Goal: Task Accomplishment & Management: Complete application form

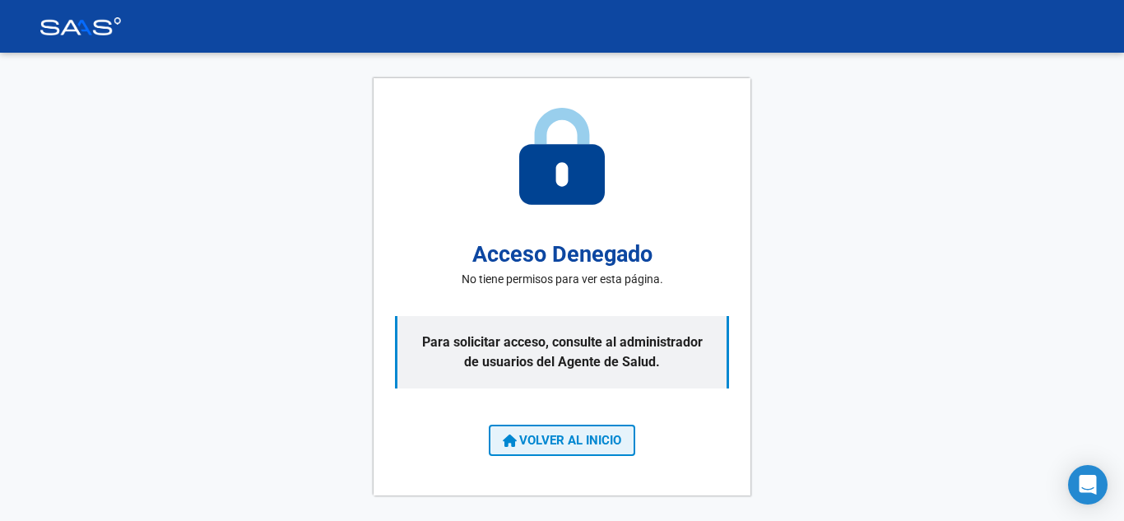
click at [582, 445] on span "VOLVER AL INICIO" at bounding box center [562, 440] width 119 height 15
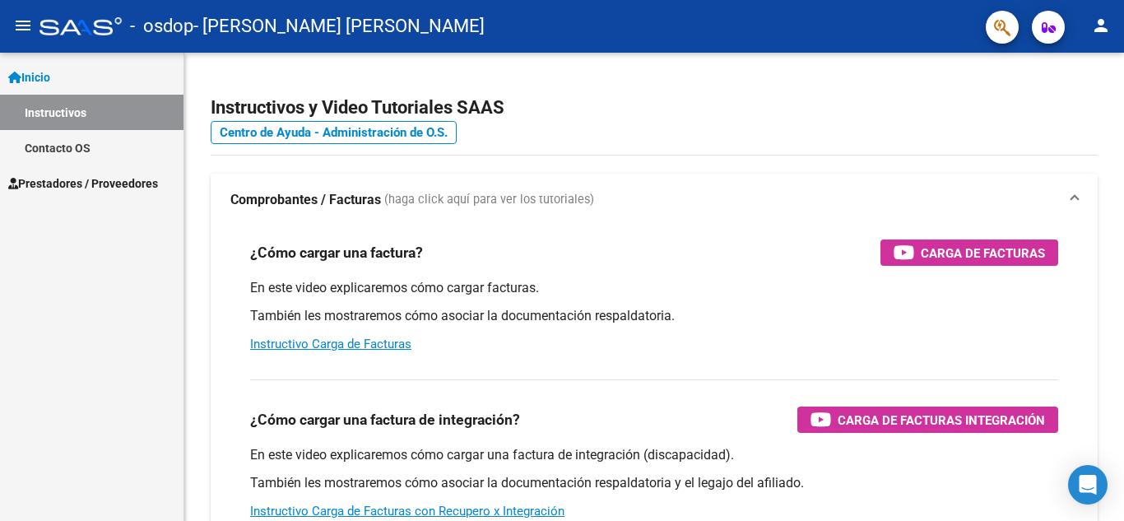
click at [64, 181] on span "Prestadores / Proveedores" at bounding box center [83, 184] width 150 height 18
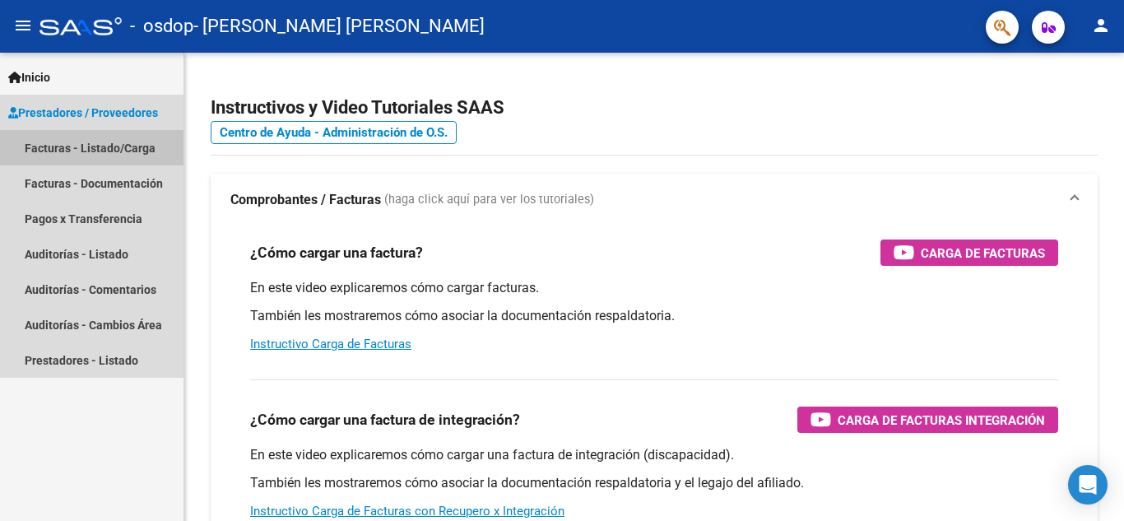
click at [60, 148] on link "Facturas - Listado/Carga" at bounding box center [92, 147] width 184 height 35
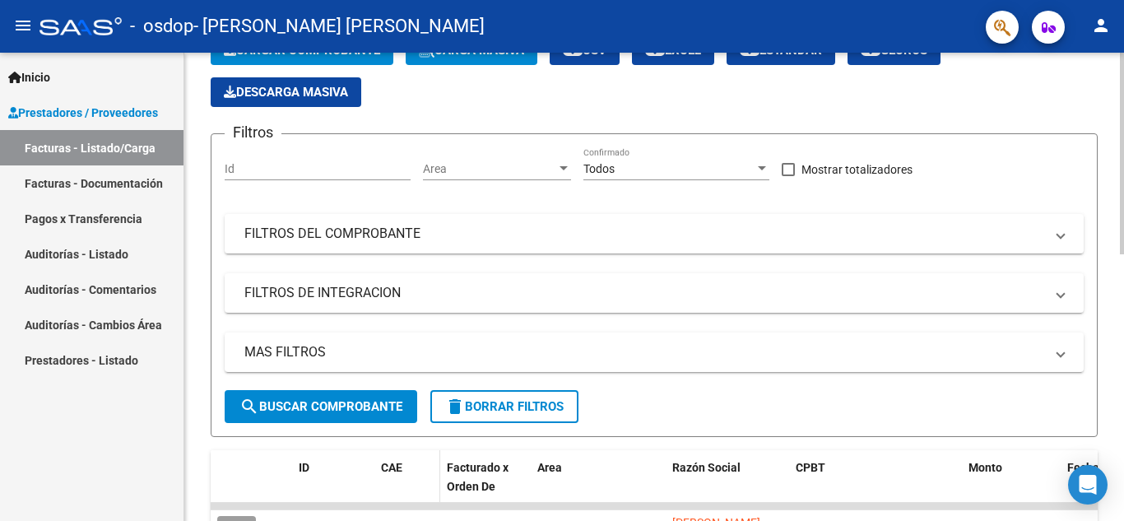
scroll to position [41, 0]
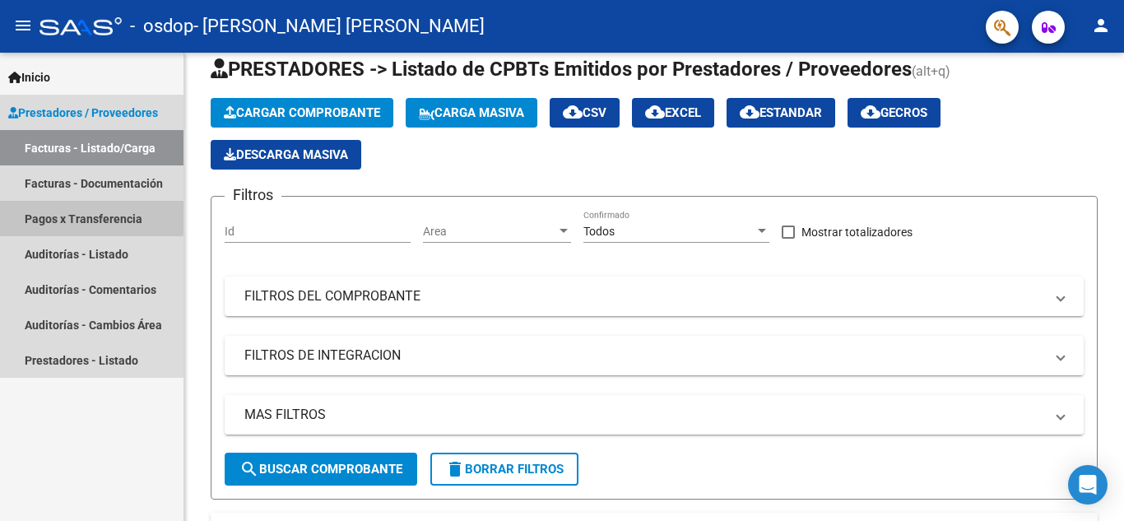
click at [89, 217] on link "Pagos x Transferencia" at bounding box center [92, 218] width 184 height 35
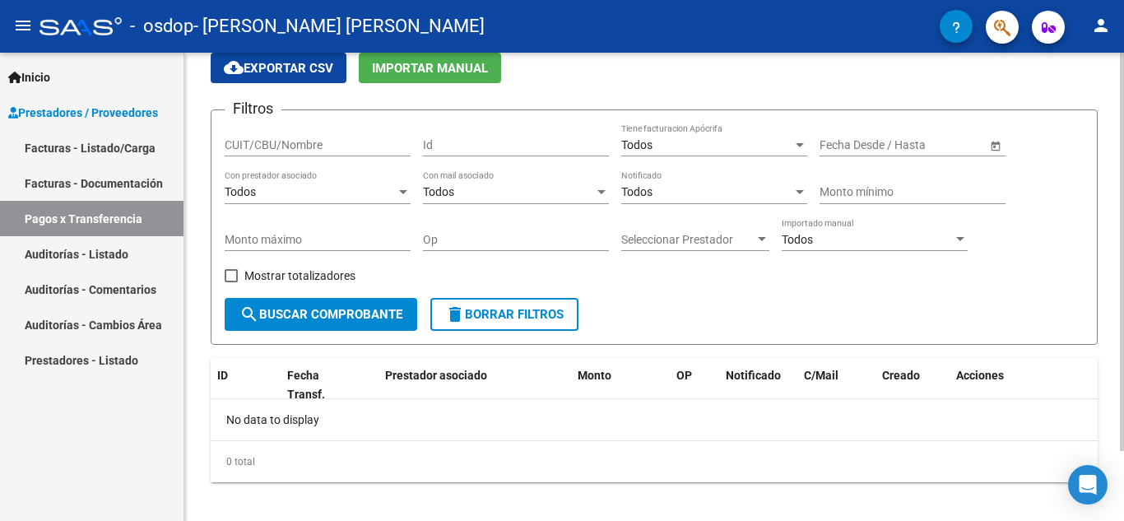
scroll to position [82, 0]
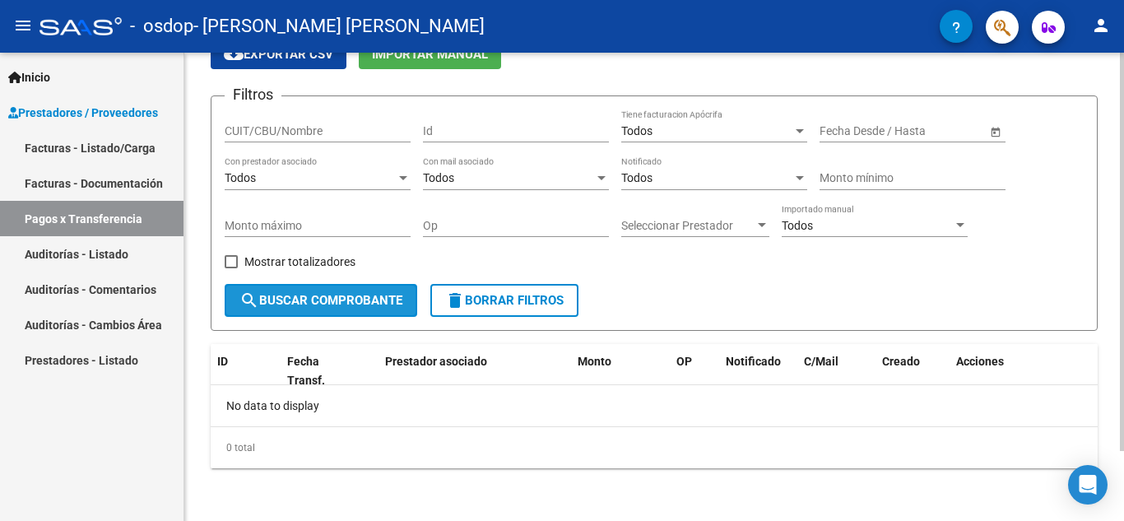
click at [320, 300] on span "search Buscar Comprobante" at bounding box center [321, 300] width 163 height 15
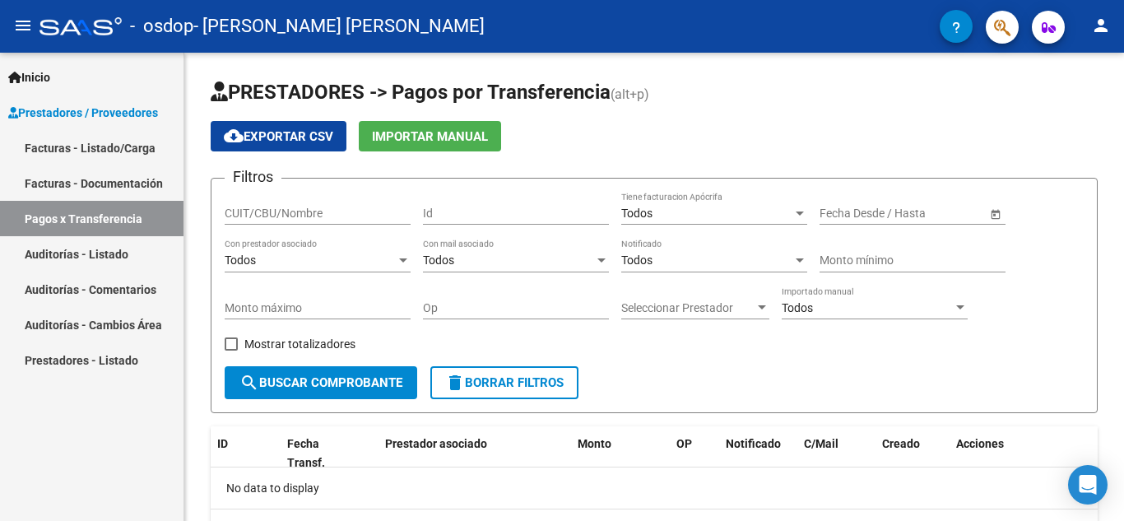
click at [90, 146] on link "Facturas - Listado/Carga" at bounding box center [92, 147] width 184 height 35
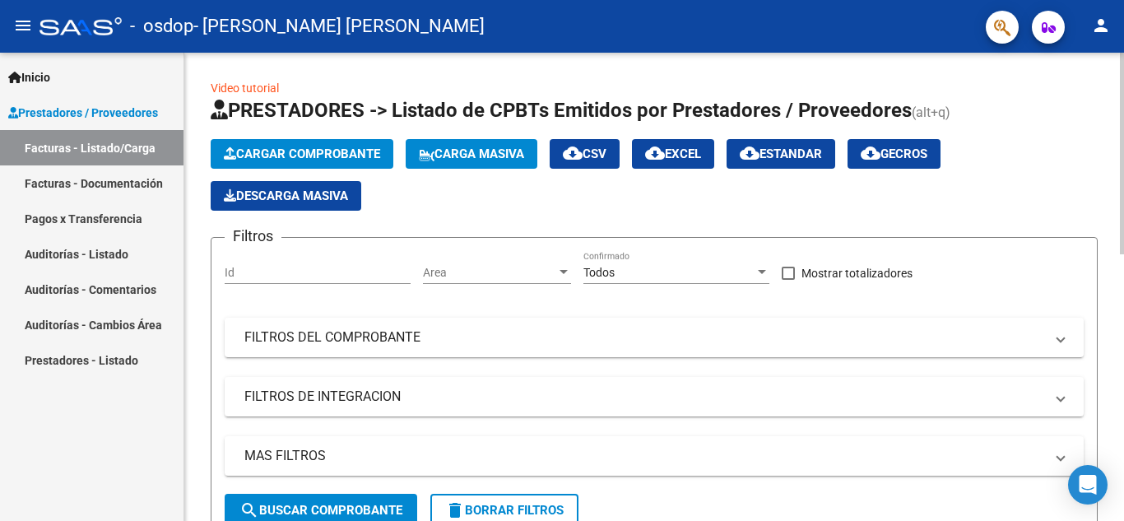
click at [320, 146] on button "Cargar Comprobante" at bounding box center [302, 154] width 183 height 30
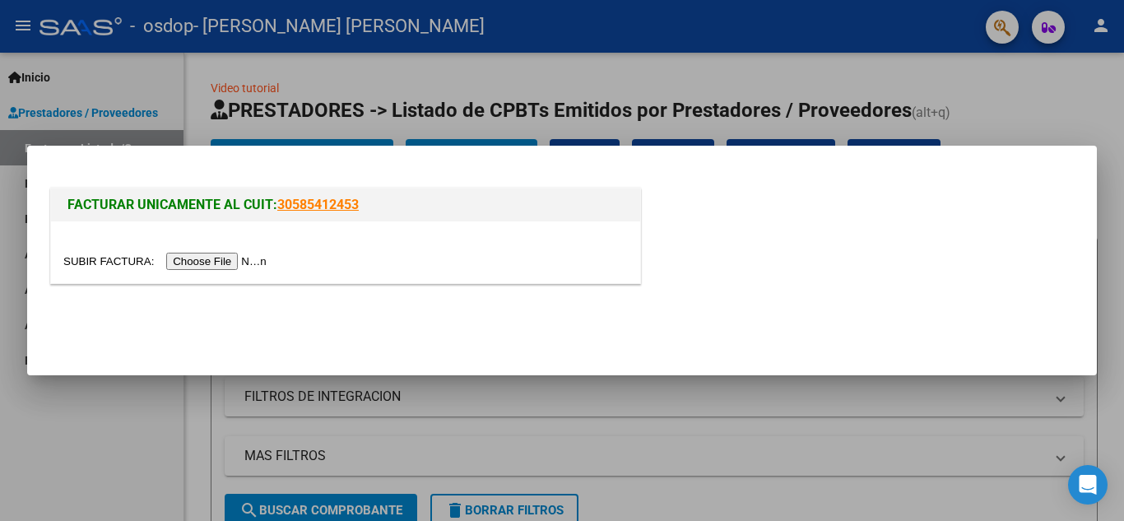
click at [244, 260] on input "file" at bounding box center [167, 261] width 208 height 17
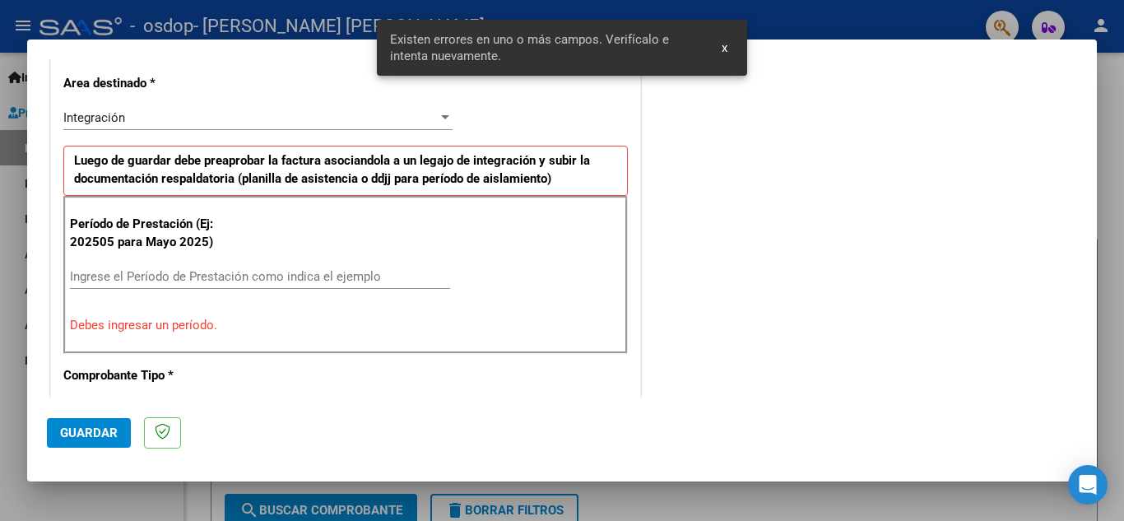
scroll to position [208, 0]
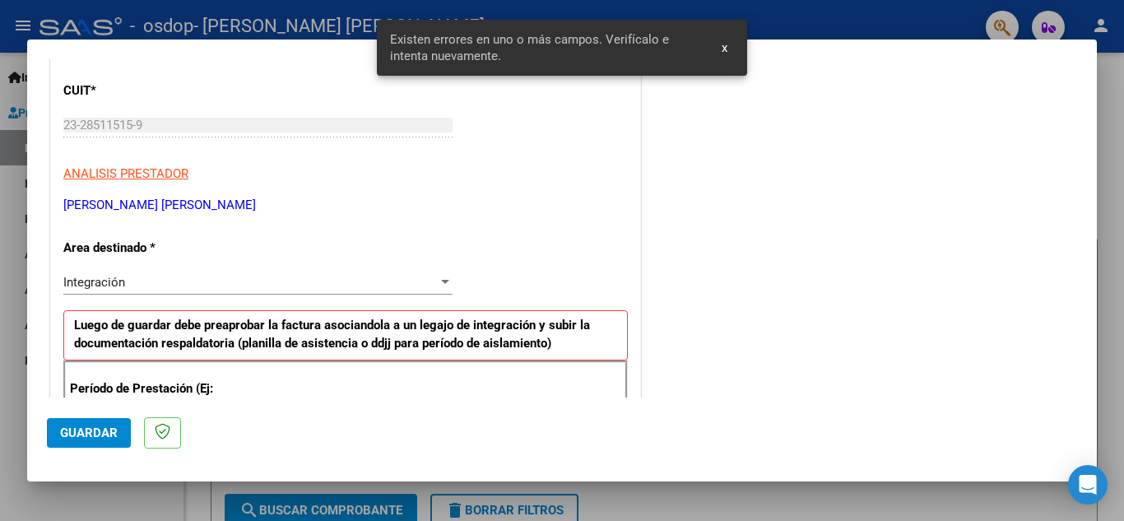
click at [144, 282] on div "Integración" at bounding box center [250, 282] width 375 height 15
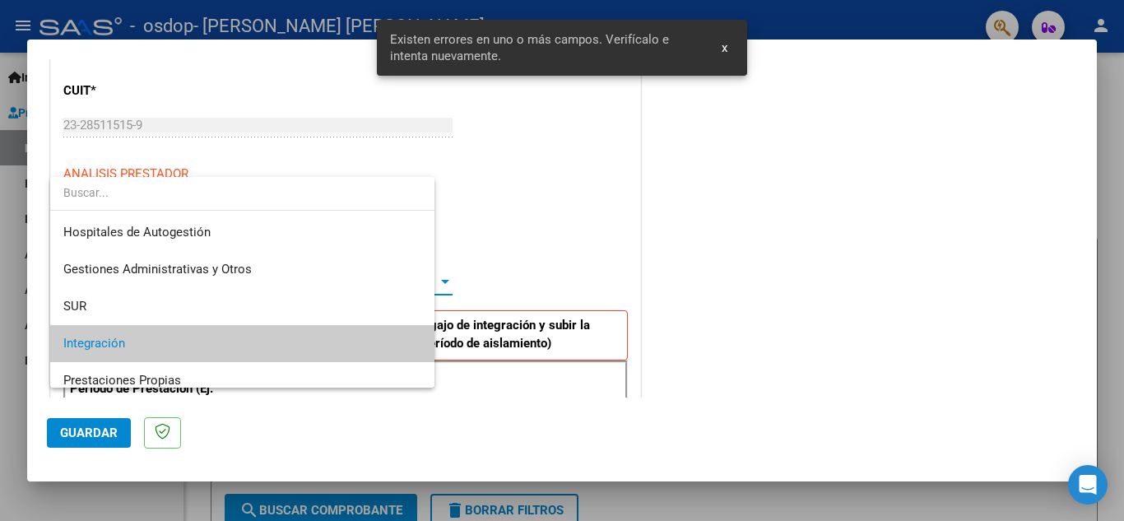
scroll to position [62, 0]
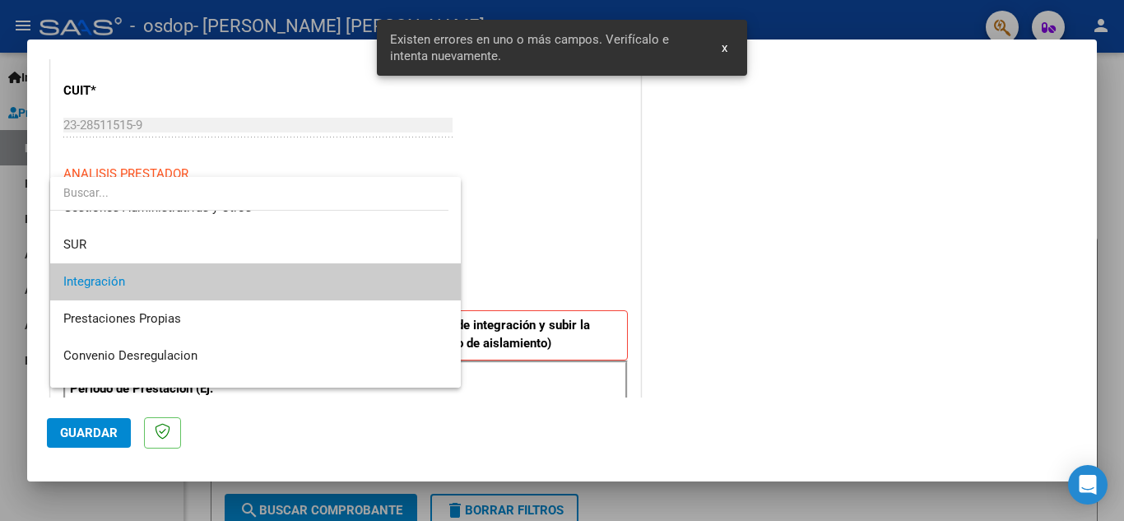
click at [115, 281] on span "Integración" at bounding box center [94, 281] width 62 height 15
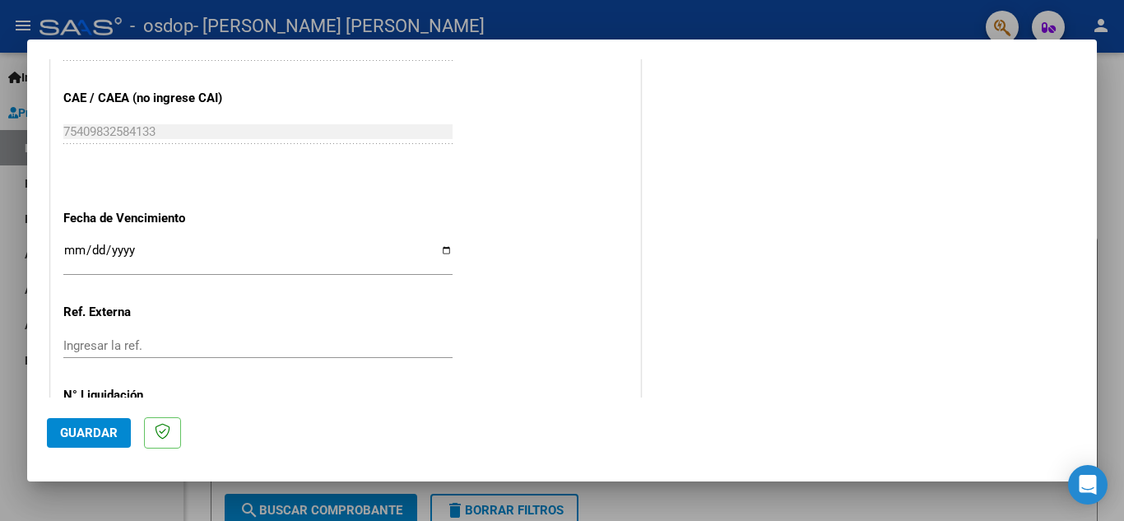
scroll to position [1071, 0]
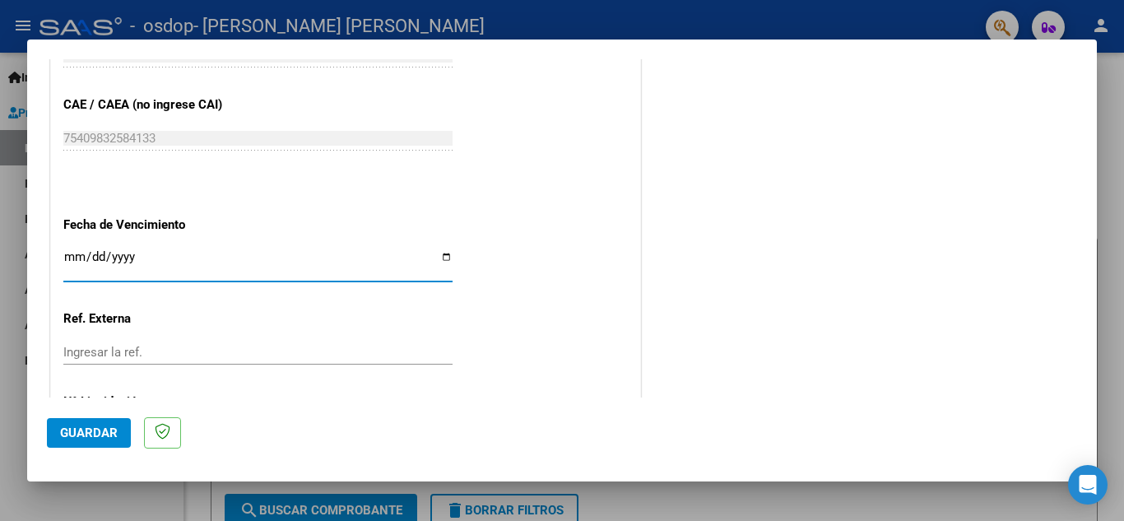
click at [446, 258] on input "Ingresar la fecha" at bounding box center [257, 263] width 389 height 26
type input "[DATE]"
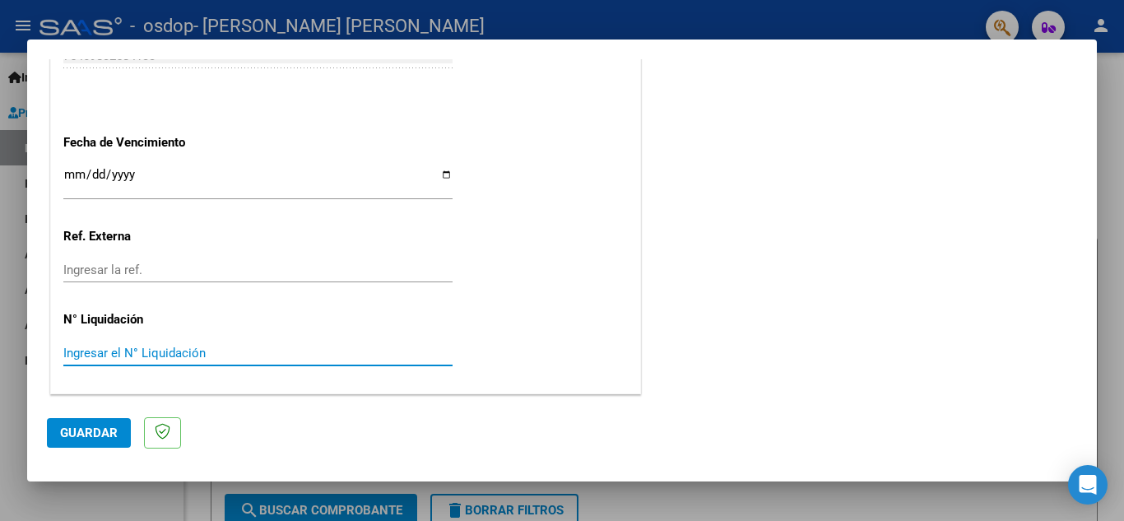
click at [148, 352] on input "Ingresar el N° Liquidación" at bounding box center [257, 353] width 389 height 15
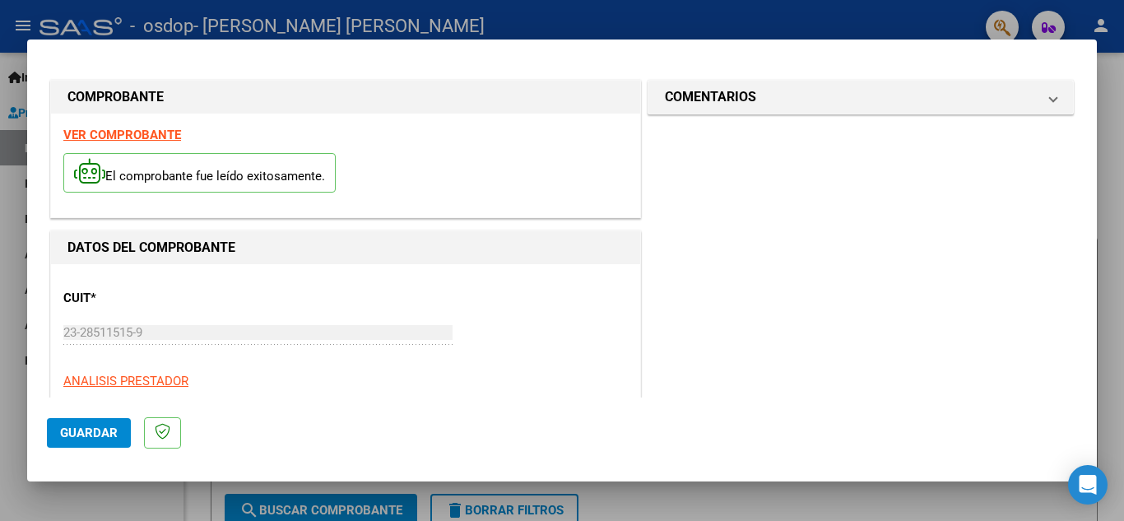
scroll to position [0, 0]
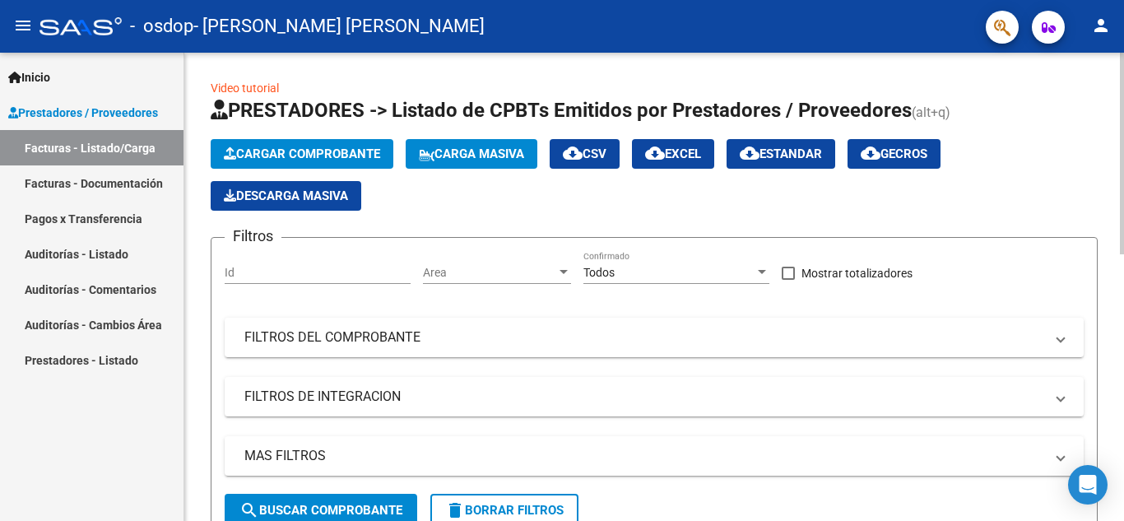
click at [985, 178] on div "Cargar Comprobante Carga Masiva cloud_download CSV cloud_download EXCEL cloud_d…" at bounding box center [654, 175] width 887 height 72
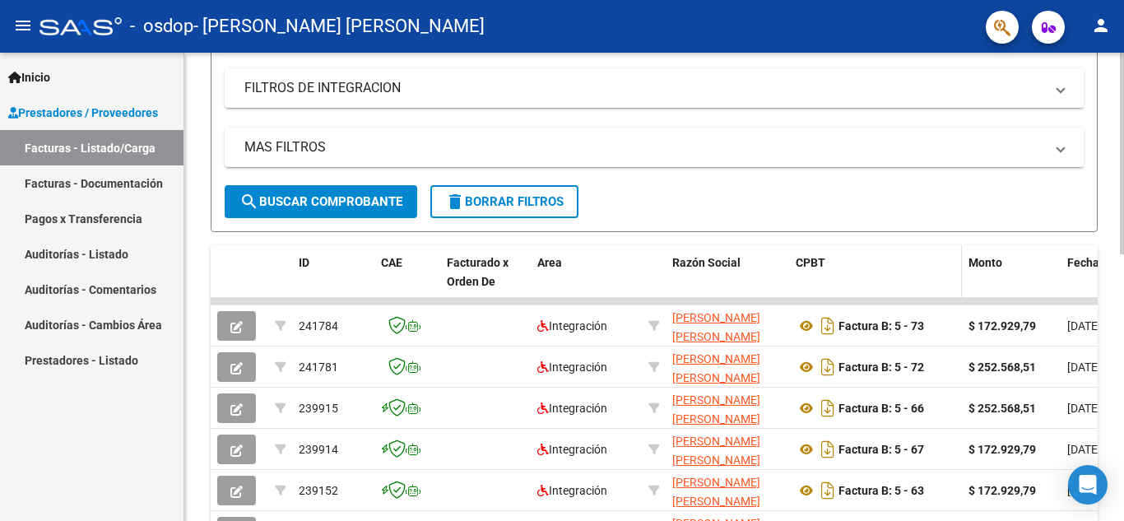
scroll to position [329, 0]
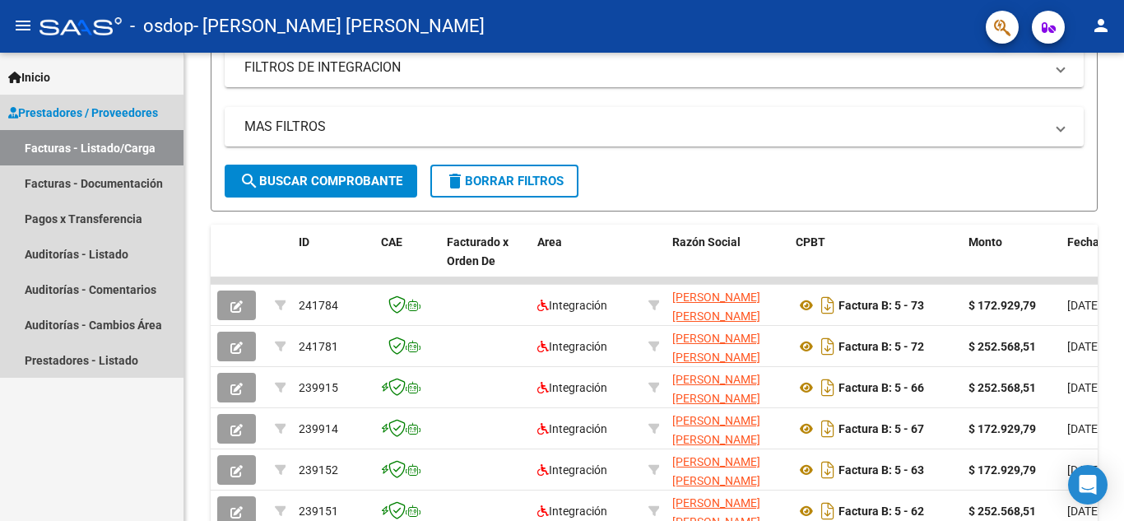
click at [78, 140] on link "Facturas - Listado/Carga" at bounding box center [92, 147] width 184 height 35
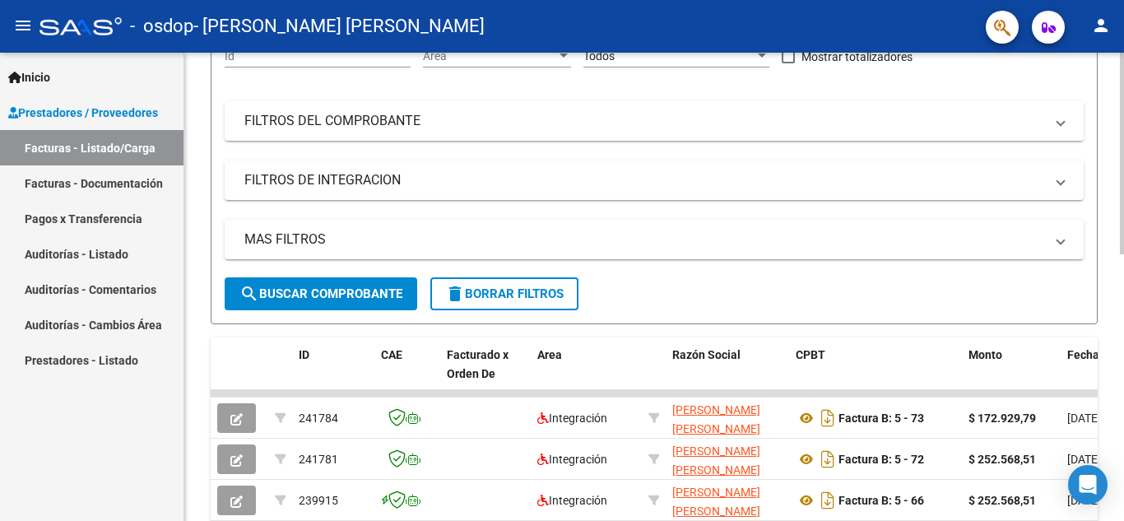
scroll to position [247, 0]
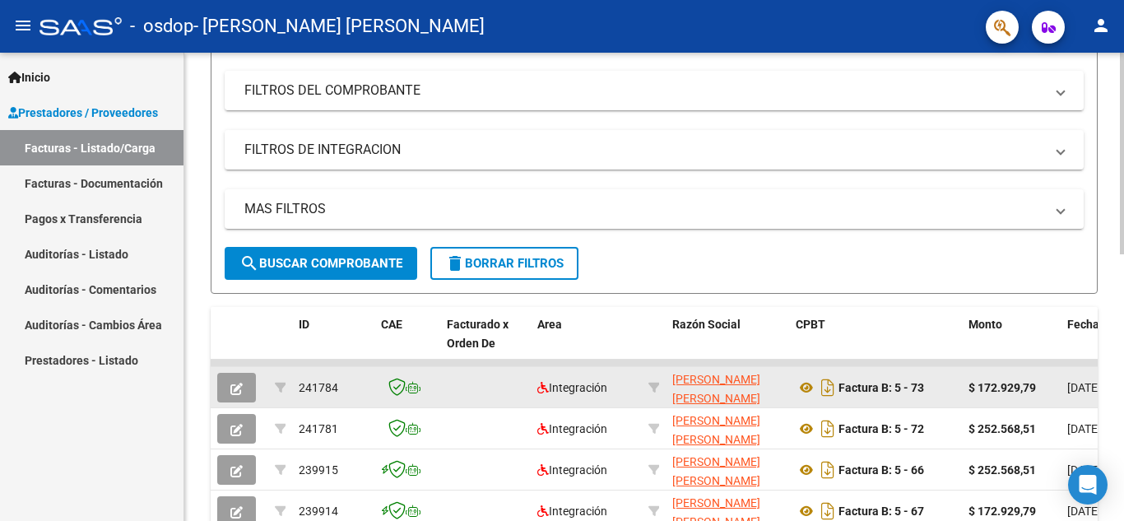
click at [234, 387] on icon "button" at bounding box center [236, 389] width 12 height 12
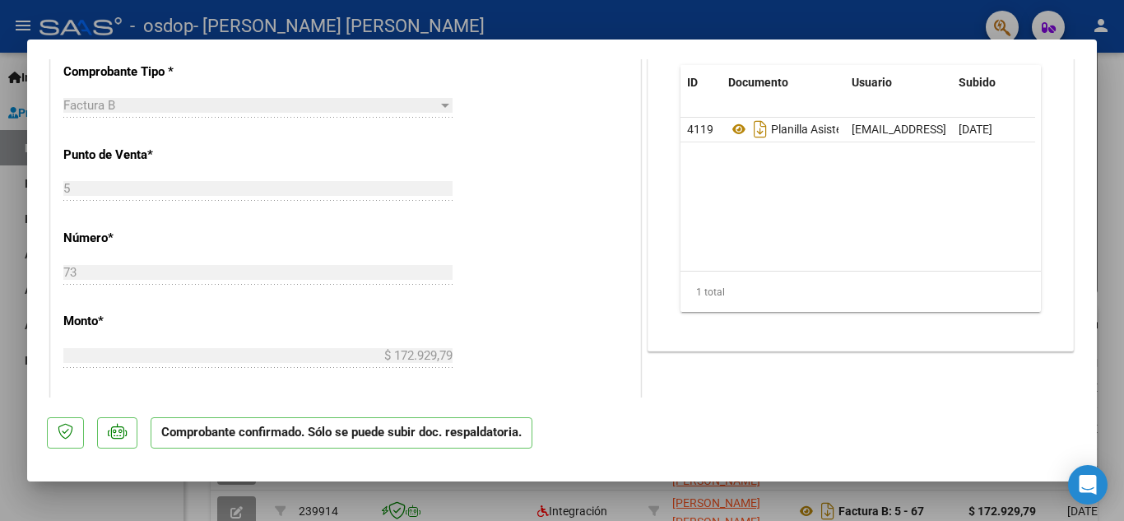
scroll to position [741, 0]
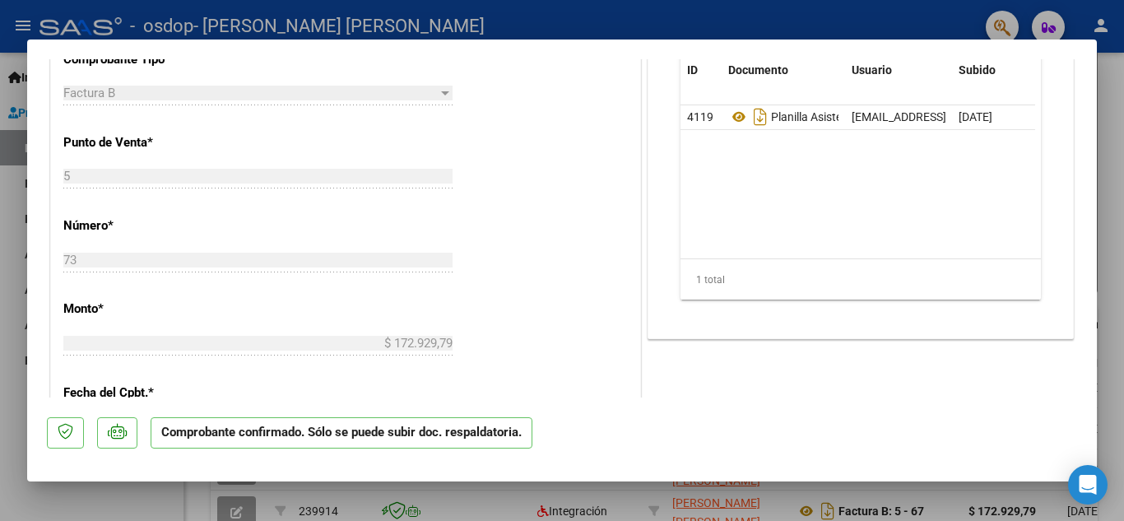
type input "$ 0,00"
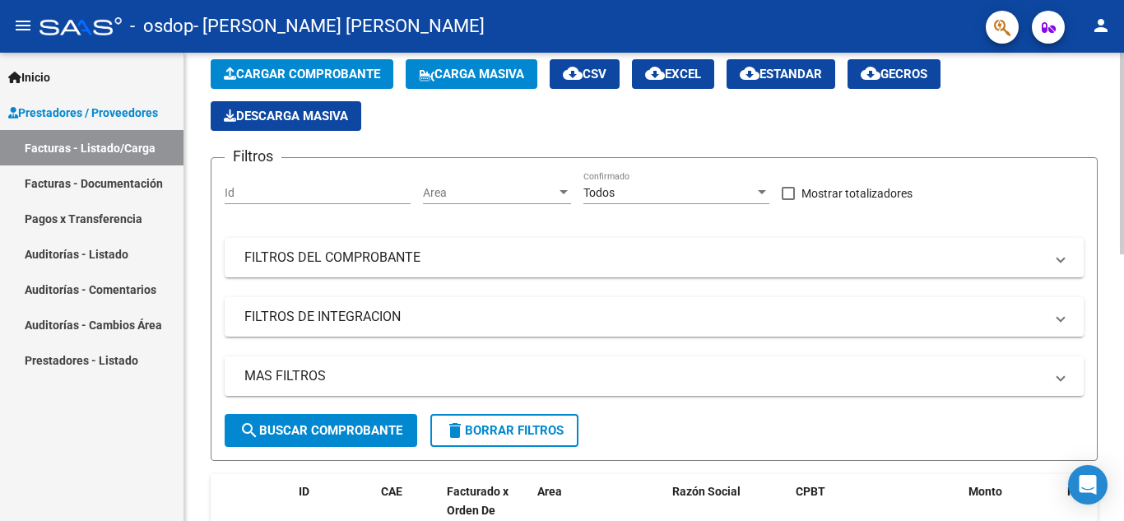
scroll to position [0, 0]
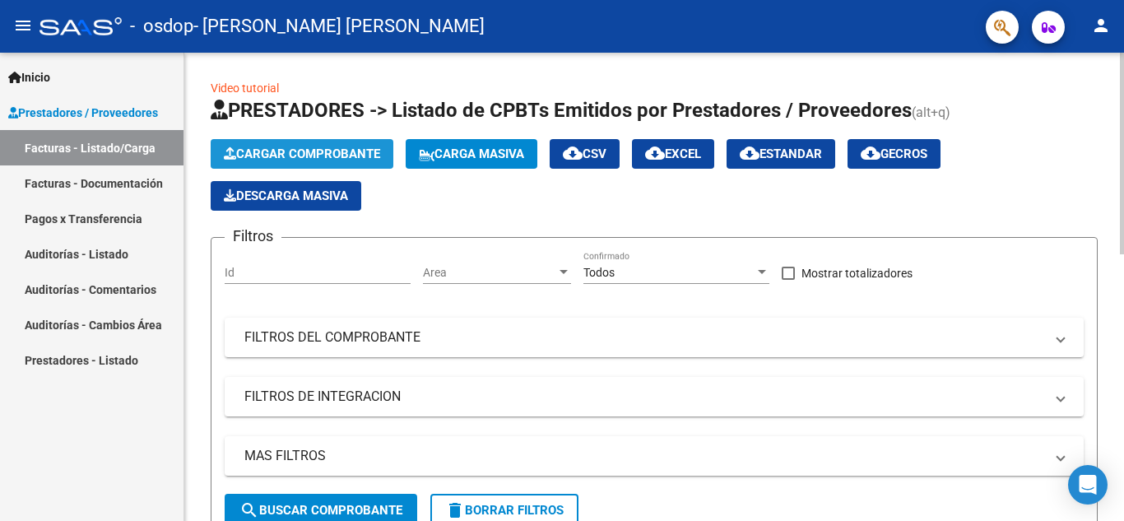
click at [302, 149] on span "Cargar Comprobante" at bounding box center [302, 154] width 156 height 15
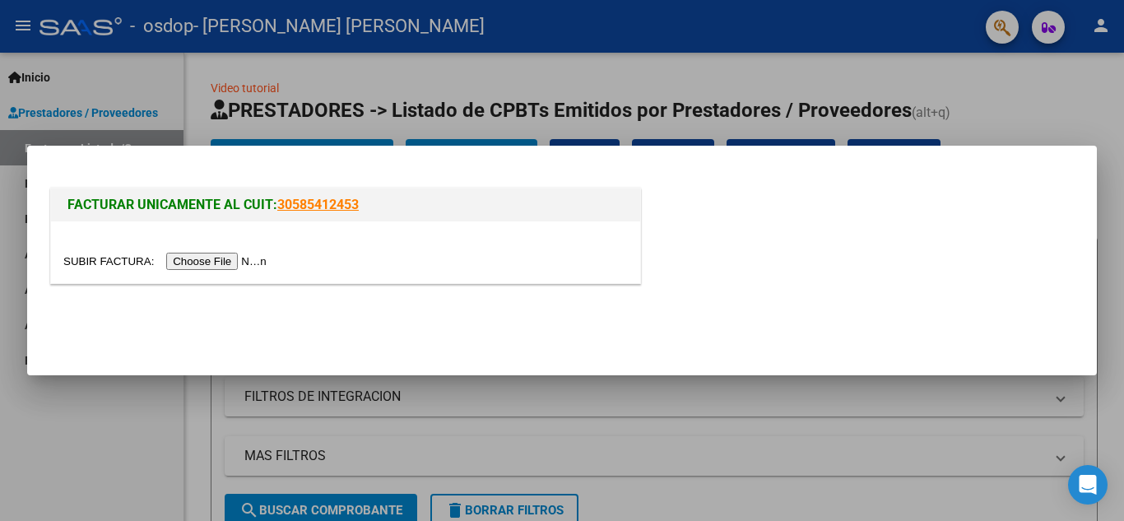
click at [227, 259] on input "file" at bounding box center [167, 261] width 208 height 17
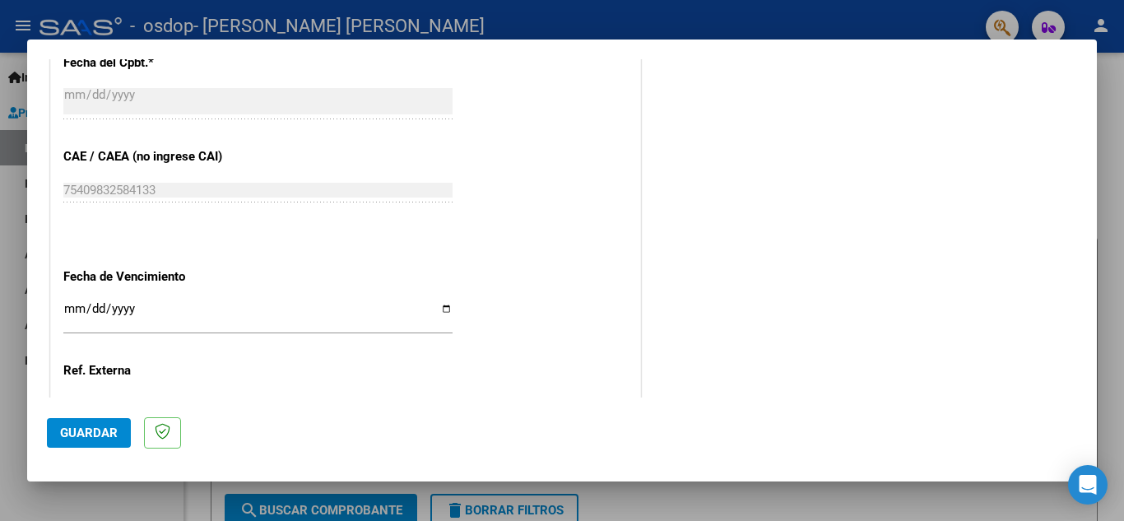
scroll to position [1070, 0]
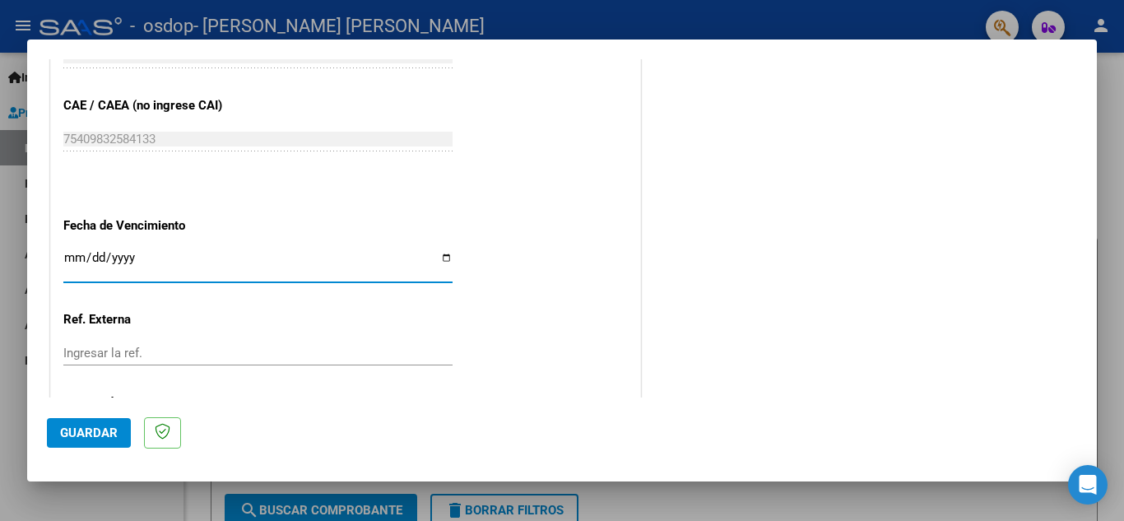
click at [440, 253] on input "Ingresar la fecha" at bounding box center [257, 264] width 389 height 26
type input "[DATE]"
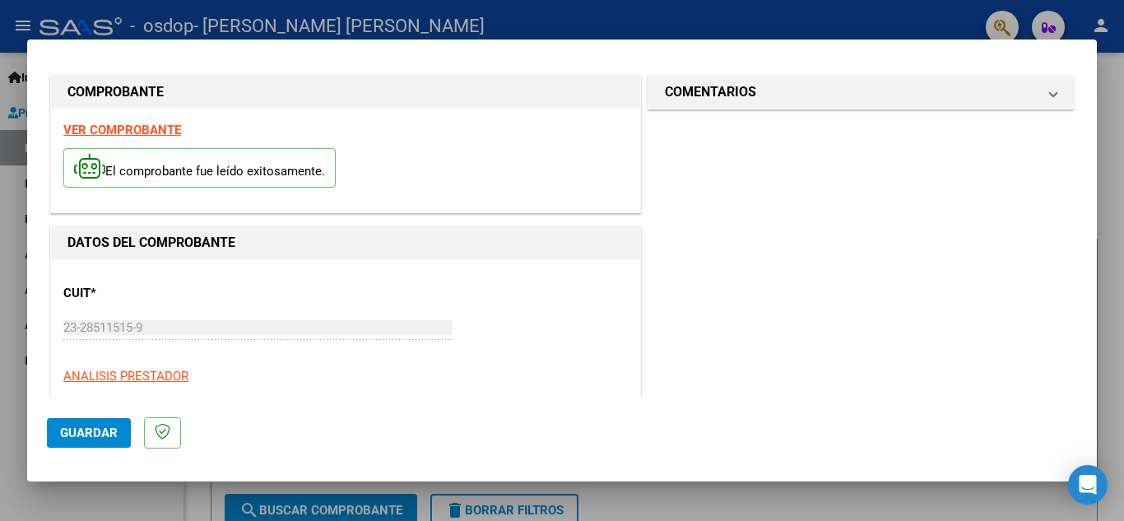
scroll to position [0, 0]
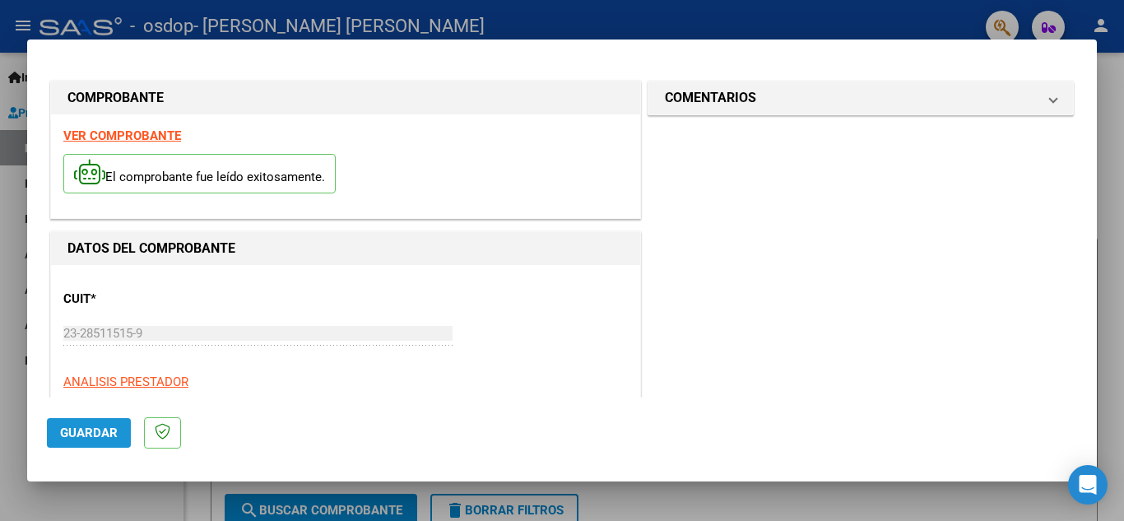
click at [97, 437] on span "Guardar" at bounding box center [89, 433] width 58 height 15
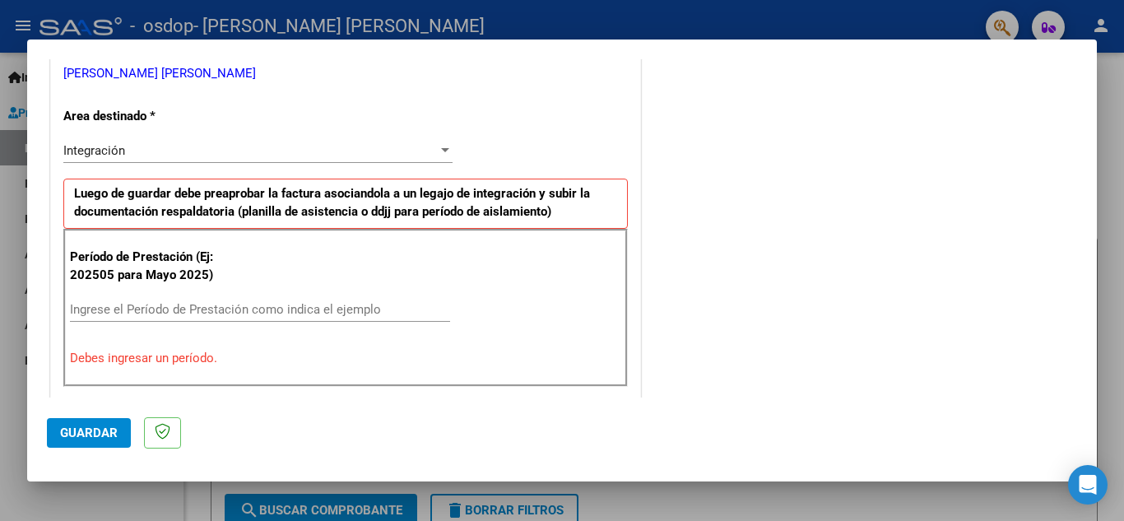
scroll to position [412, 0]
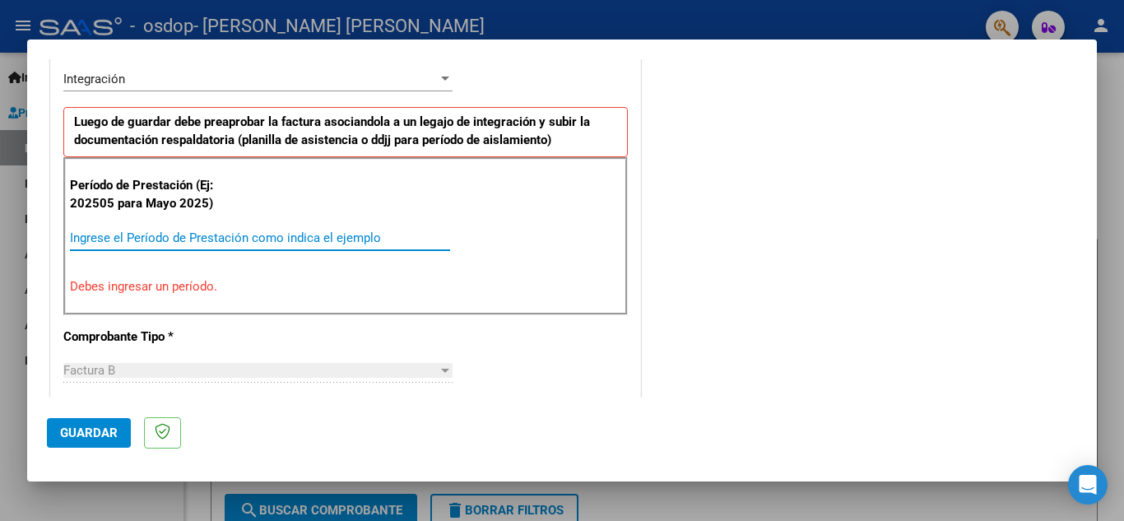
click at [112, 243] on input "Ingrese el Período de Prestación como indica el ejemplo" at bounding box center [260, 237] width 380 height 15
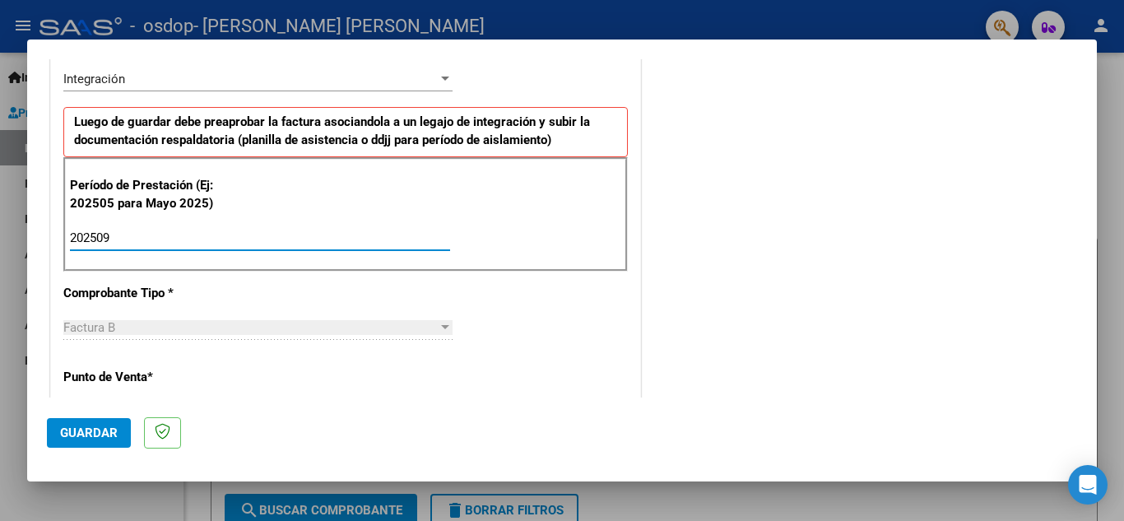
type input "202509"
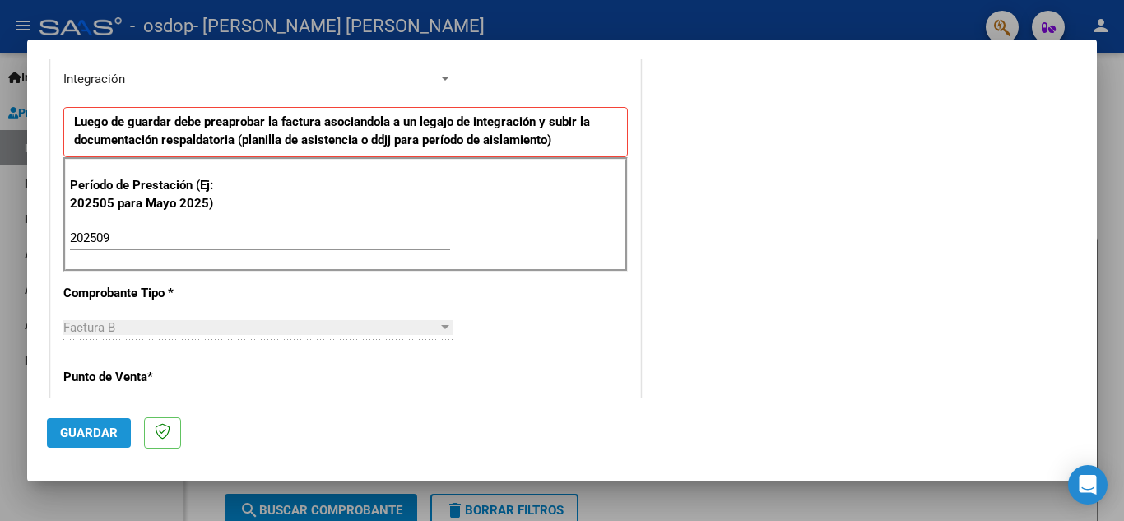
click at [80, 431] on span "Guardar" at bounding box center [89, 433] width 58 height 15
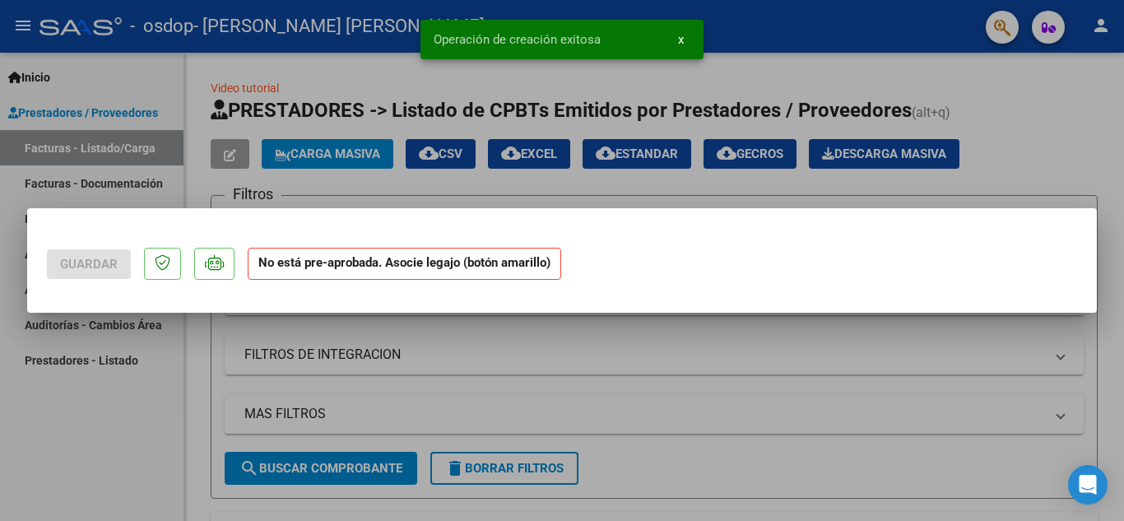
scroll to position [0, 0]
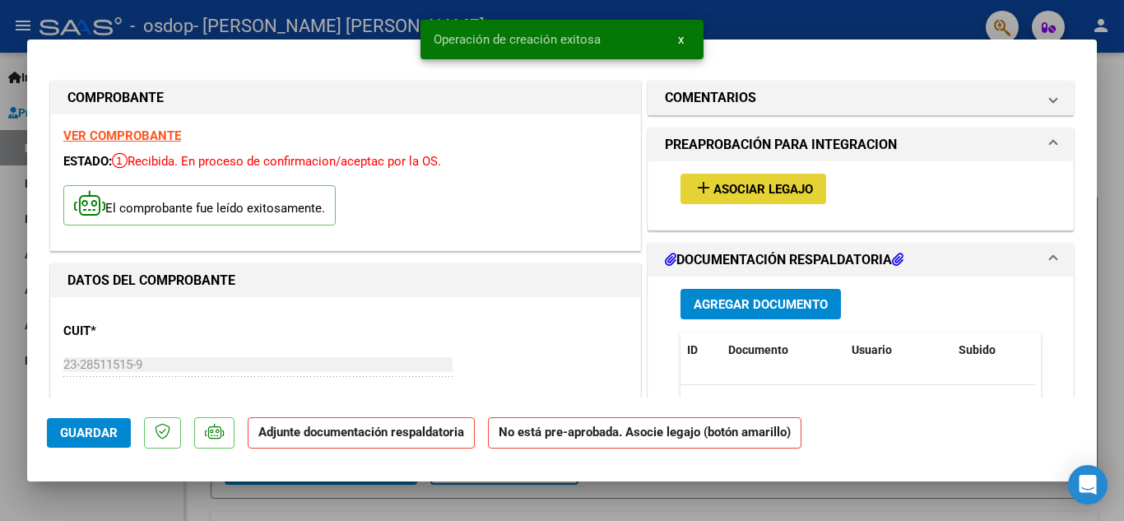
click at [755, 188] on span "Asociar Legajo" at bounding box center [764, 189] width 100 height 15
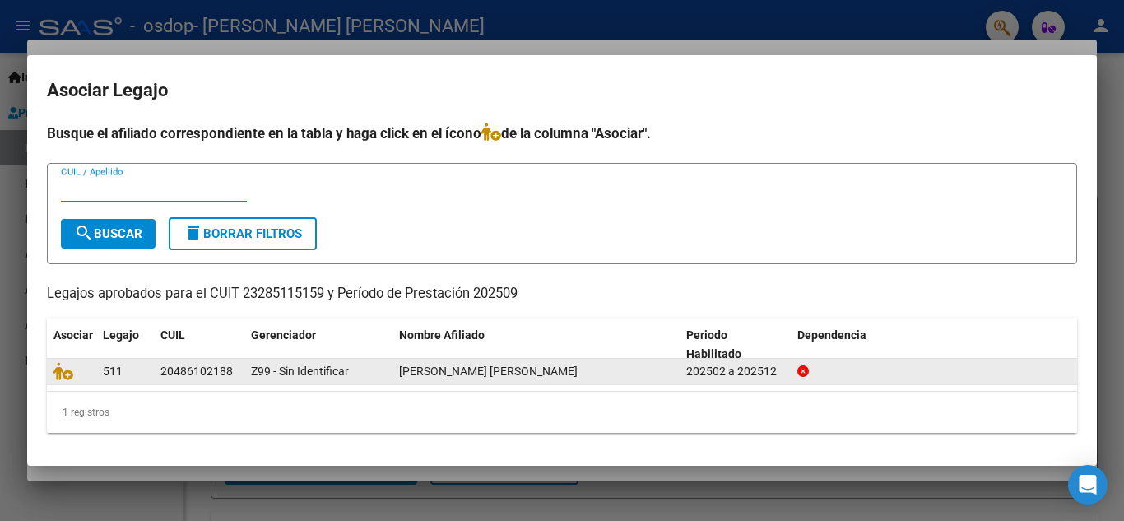
click at [158, 365] on datatable-body-cell "20486102188" at bounding box center [199, 372] width 91 height 26
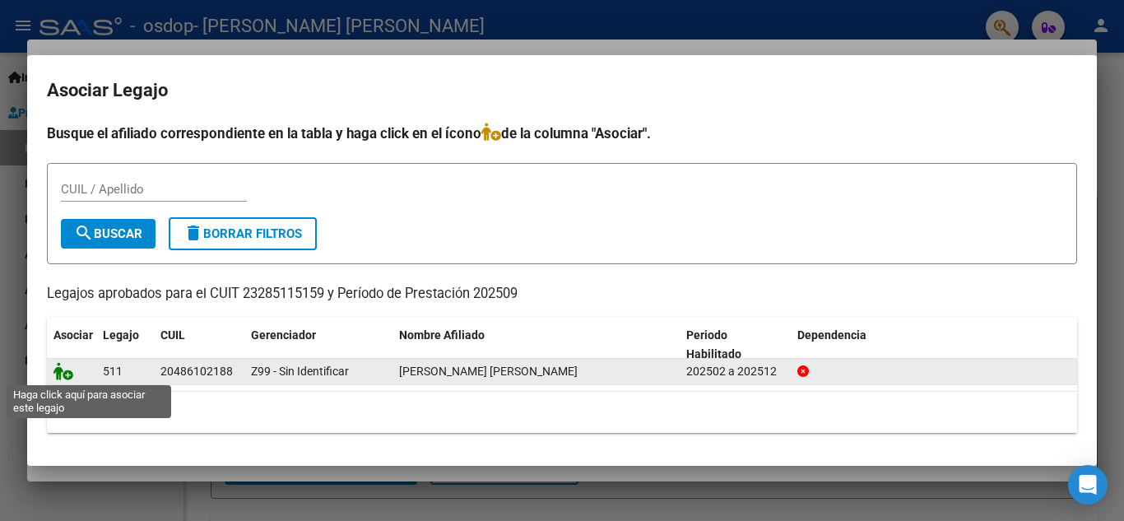
click at [59, 376] on icon at bounding box center [64, 371] width 20 height 18
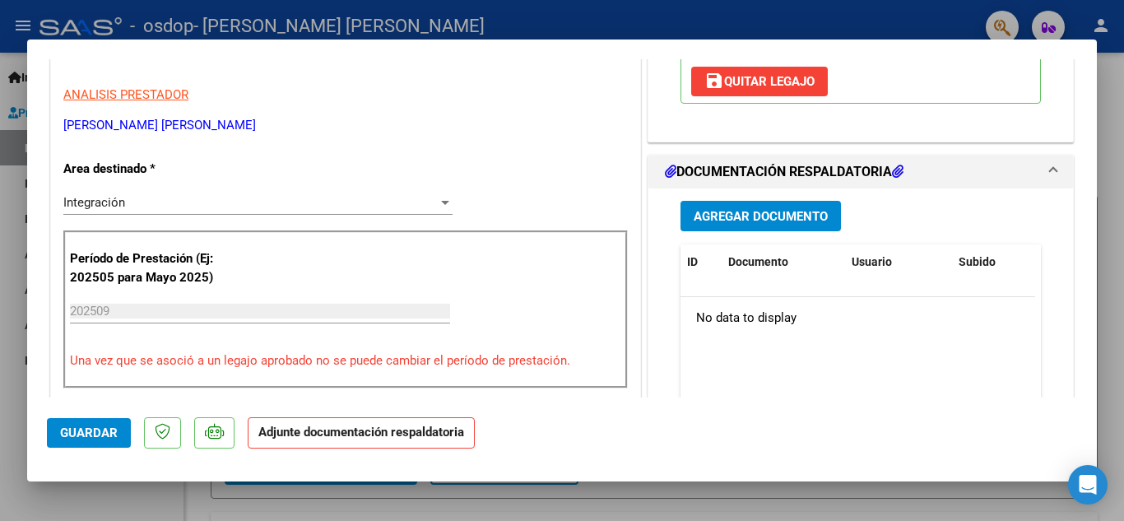
scroll to position [329, 0]
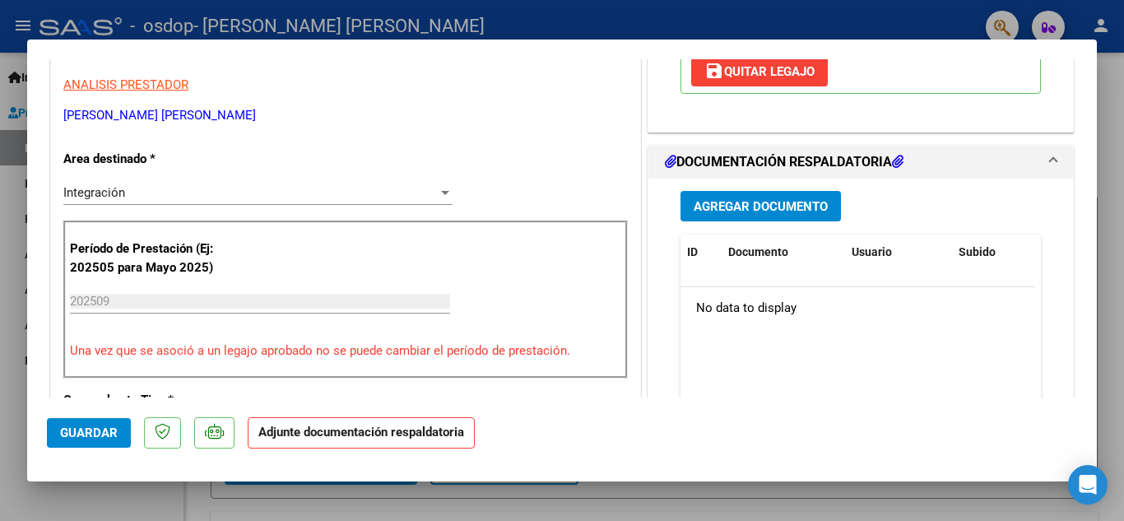
click at [773, 207] on span "Agregar Documento" at bounding box center [761, 206] width 134 height 15
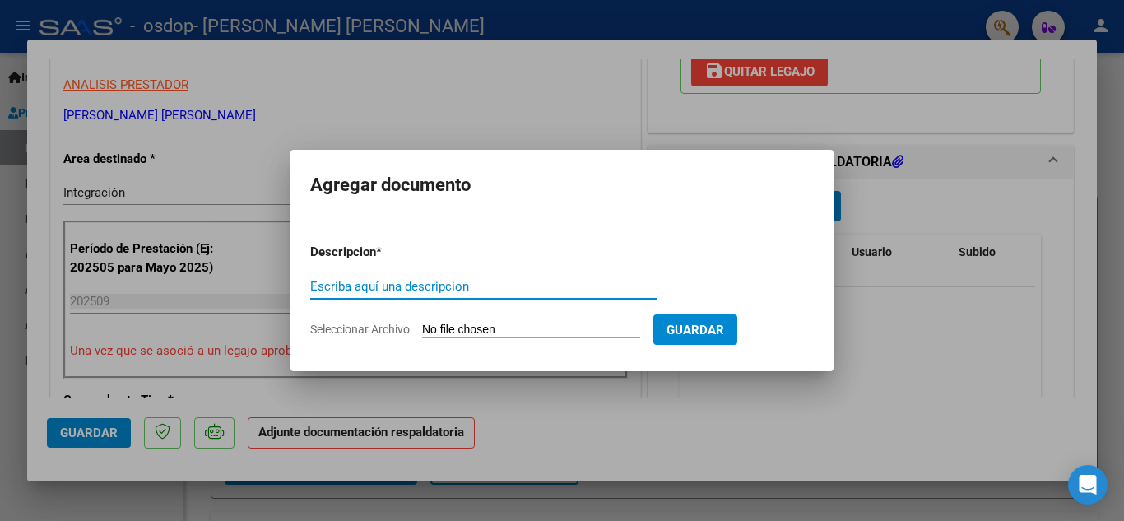
click at [409, 282] on input "Escriba aquí una descripcion" at bounding box center [483, 286] width 347 height 15
type input "PLANILLA ASISTENCIA"
click at [475, 324] on input "Seleccionar Archivo" at bounding box center [531, 331] width 218 height 16
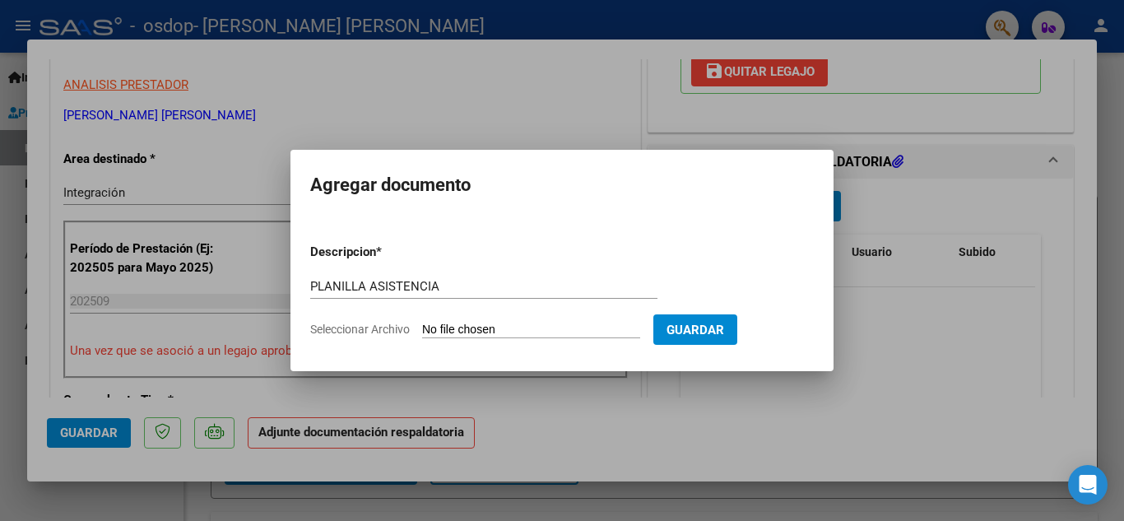
type input "C:\fakepath\CERAL.pdf"
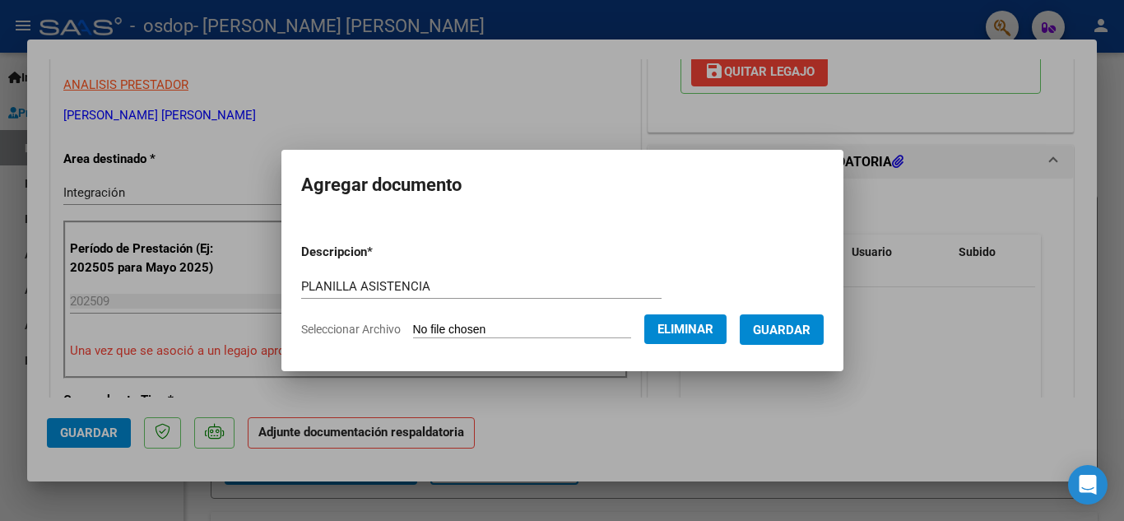
click at [799, 328] on span "Guardar" at bounding box center [782, 330] width 58 height 15
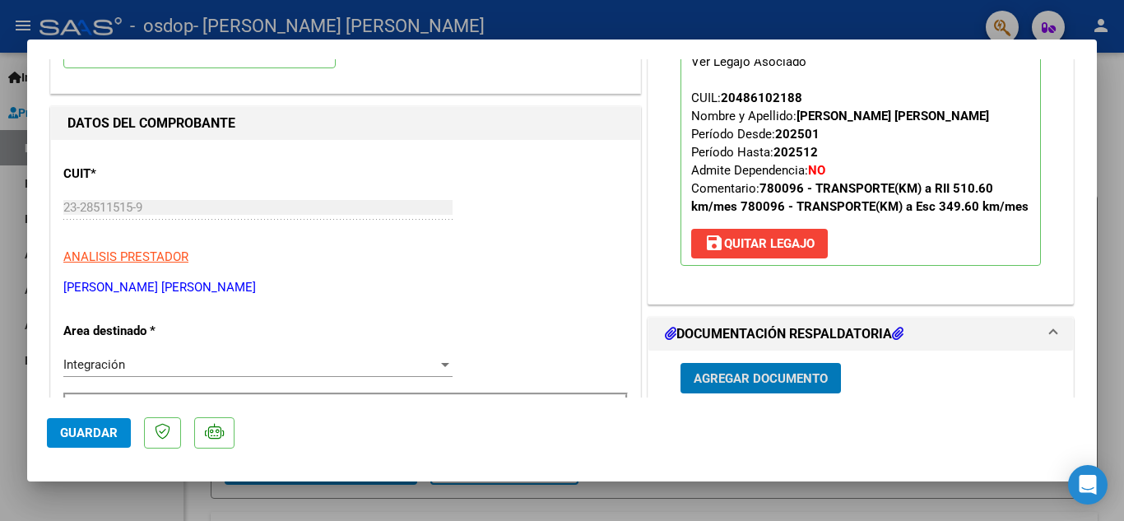
scroll to position [494, 0]
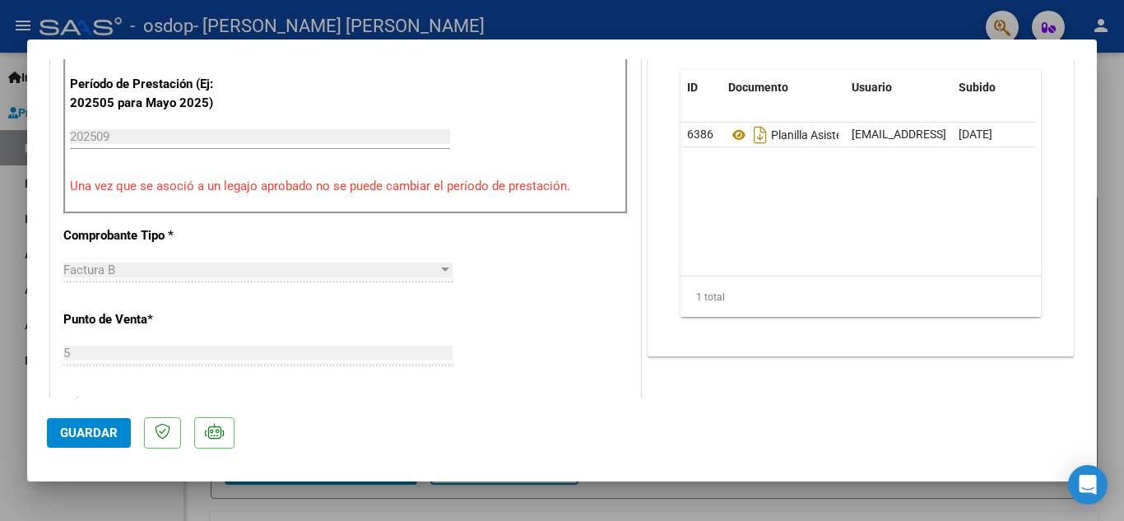
click at [86, 433] on span "Guardar" at bounding box center [89, 433] width 58 height 15
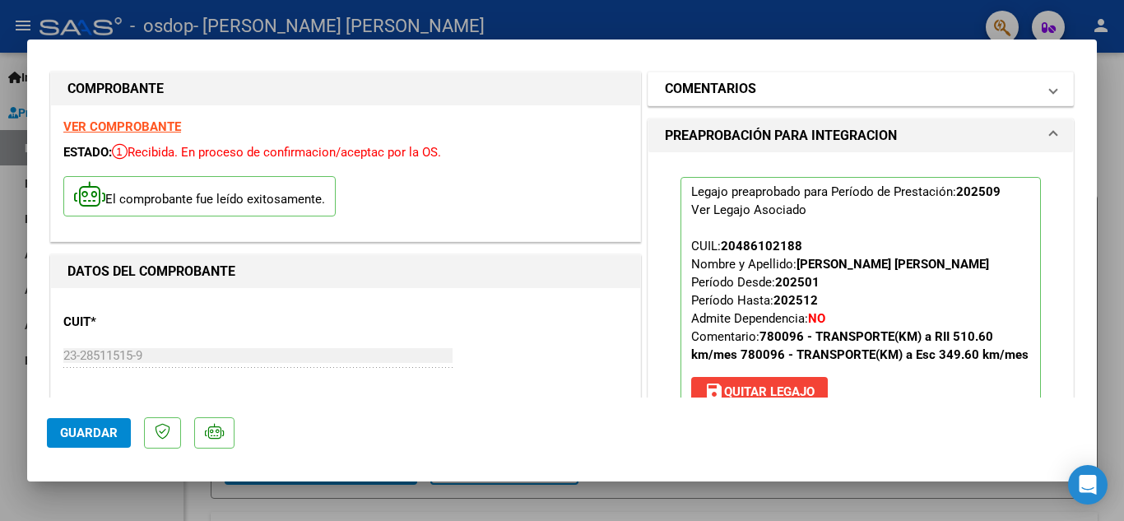
scroll to position [0, 0]
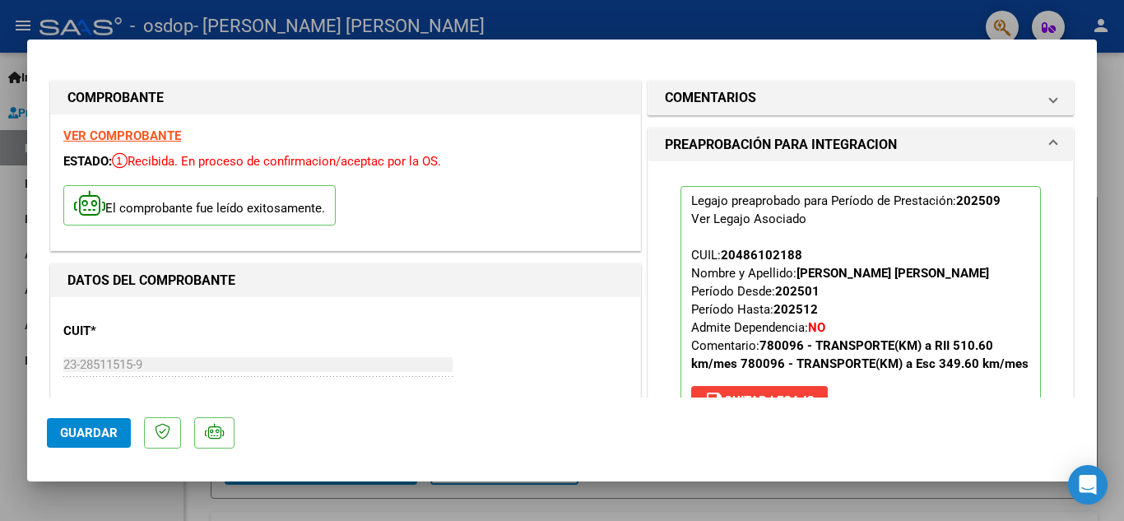
click at [1102, 203] on div at bounding box center [562, 260] width 1124 height 521
type input "$ 0,00"
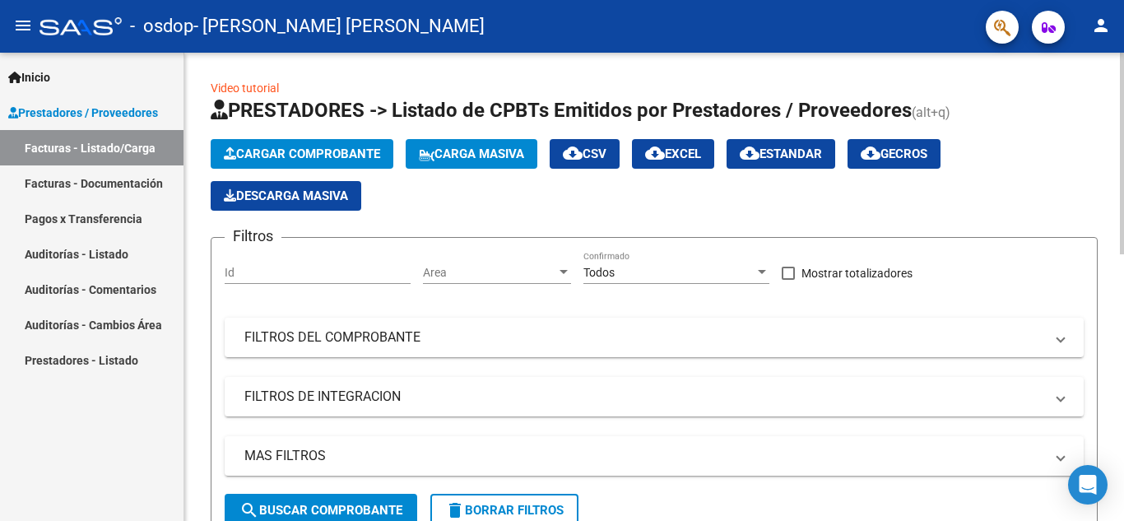
click at [329, 155] on span "Cargar Comprobante" at bounding box center [302, 154] width 156 height 15
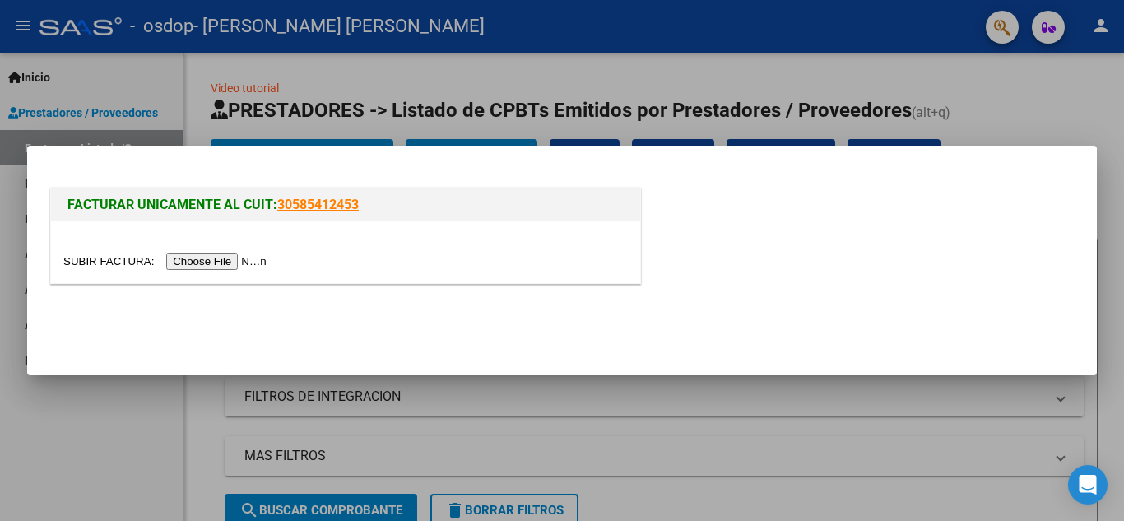
click at [221, 263] on input "file" at bounding box center [167, 261] width 208 height 17
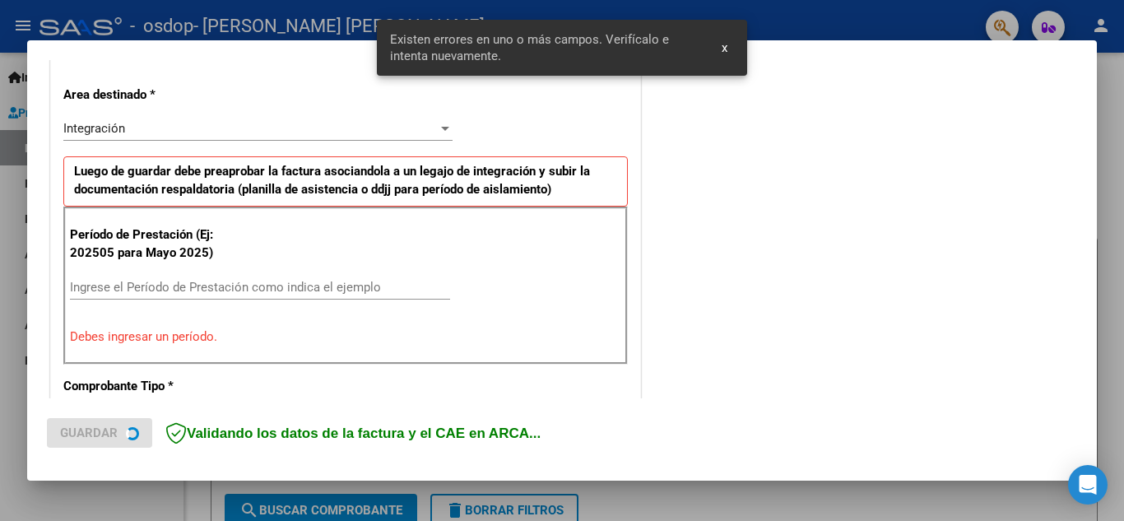
scroll to position [373, 0]
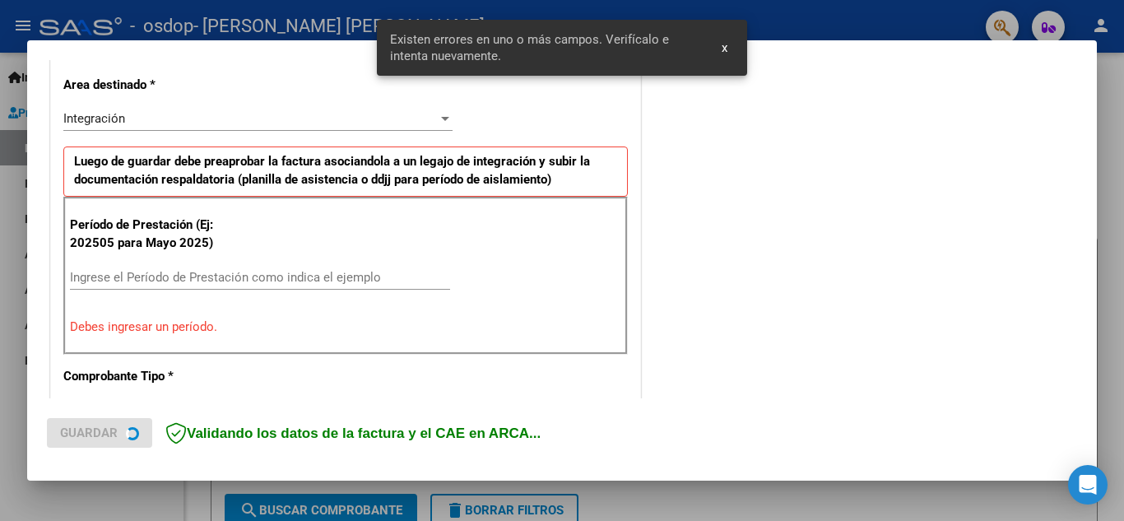
click at [118, 277] on input "Ingrese el Período de Prestación como indica el ejemplo" at bounding box center [260, 277] width 380 height 15
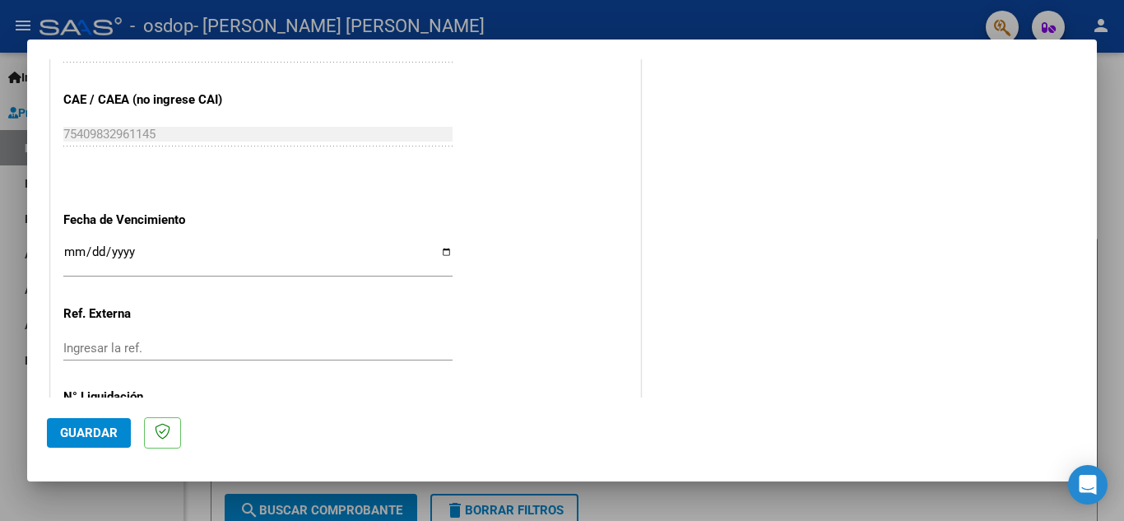
scroll to position [1110, 0]
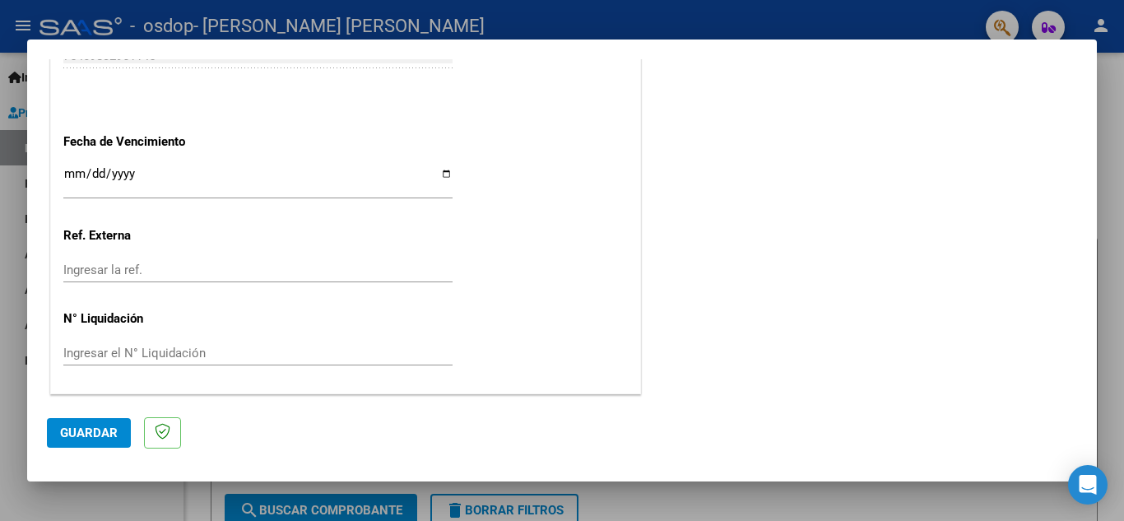
type input "202509"
click at [440, 173] on input "Ingresar la fecha" at bounding box center [257, 180] width 389 height 26
type input "[DATE]"
click at [105, 433] on span "Guardar" at bounding box center [89, 433] width 58 height 15
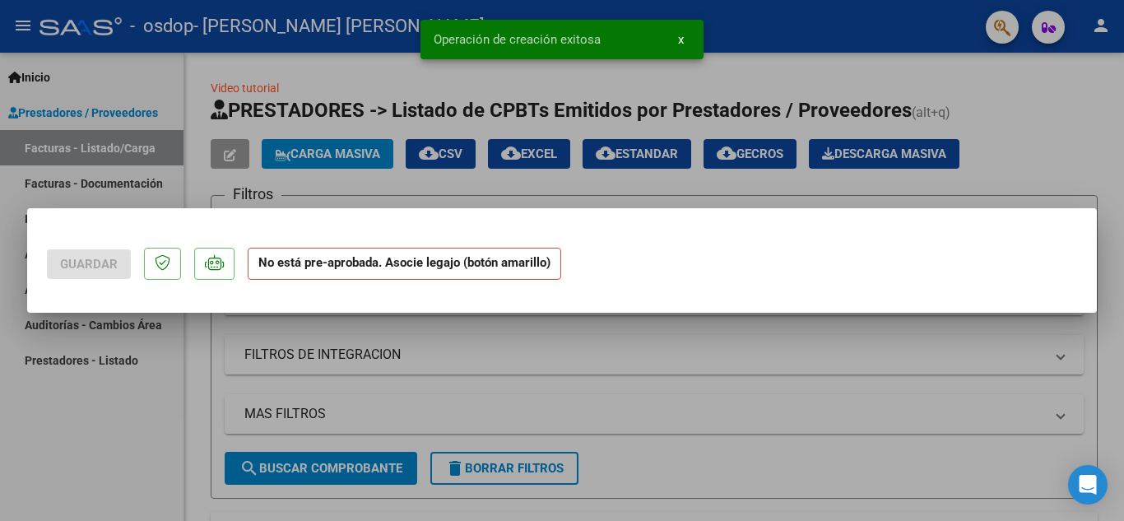
scroll to position [0, 0]
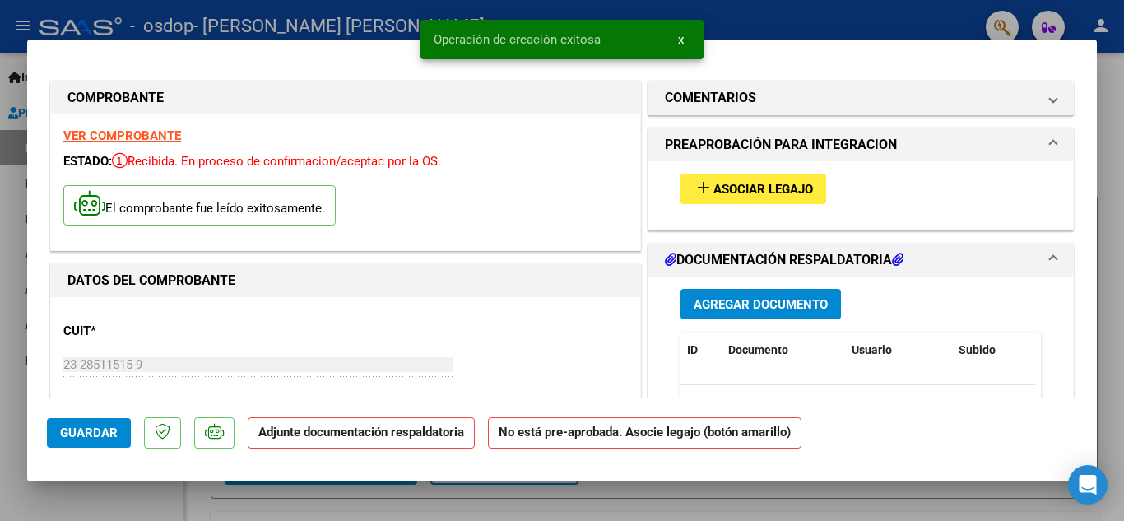
click at [787, 187] on span "Asociar Legajo" at bounding box center [764, 189] width 100 height 15
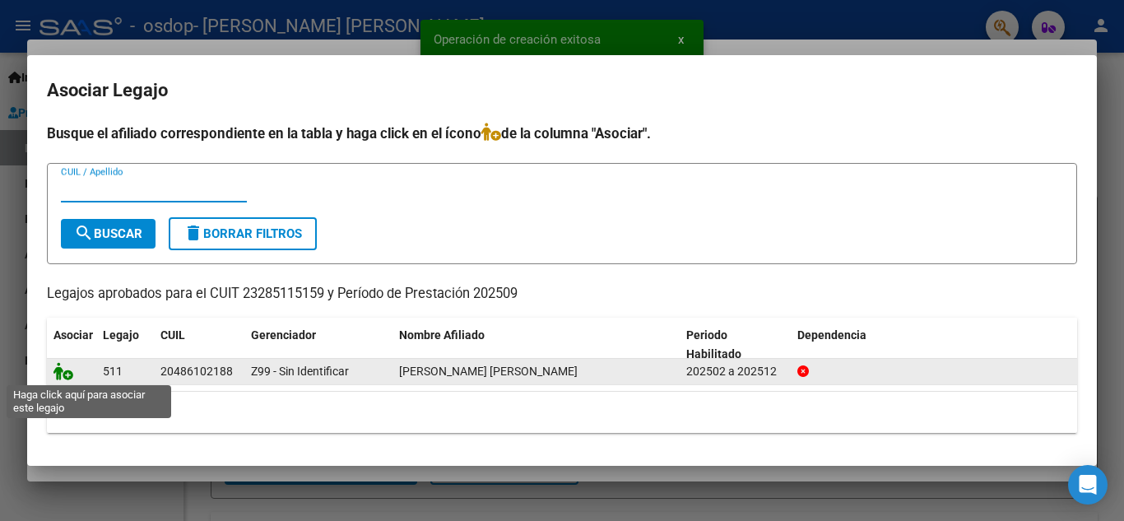
click at [64, 371] on icon at bounding box center [64, 371] width 20 height 18
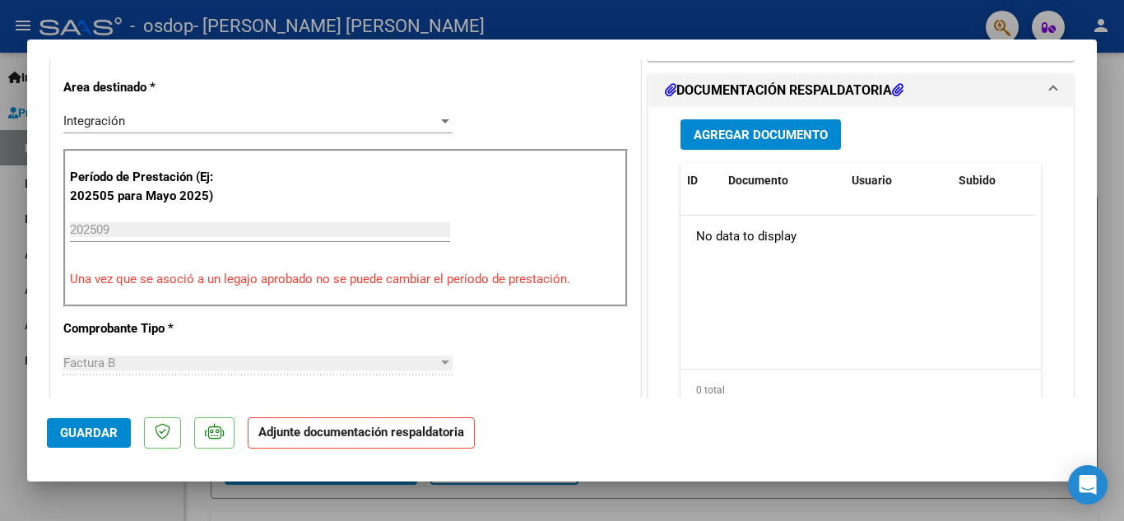
scroll to position [412, 0]
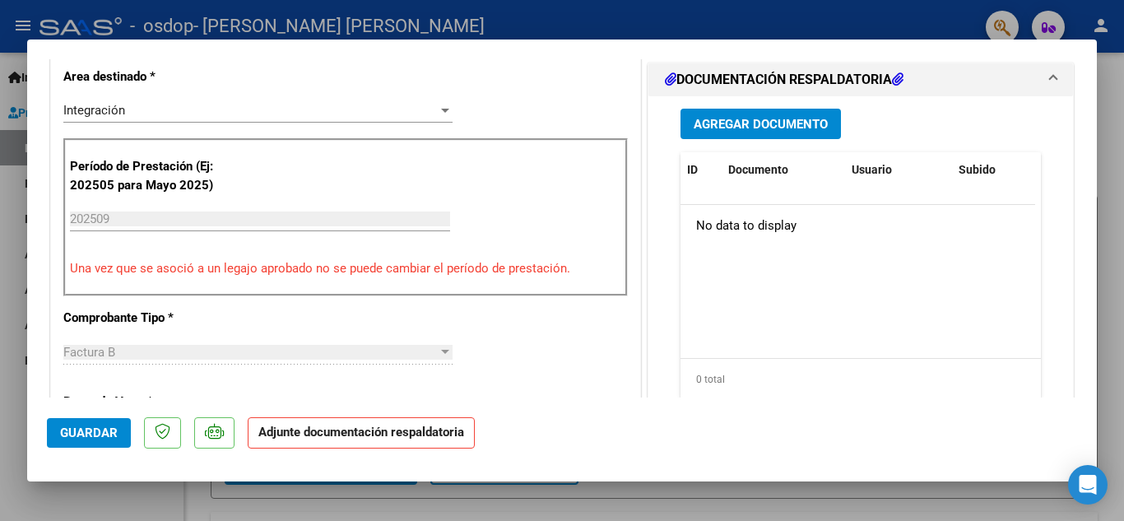
click at [771, 120] on span "Agregar Documento" at bounding box center [761, 124] width 134 height 15
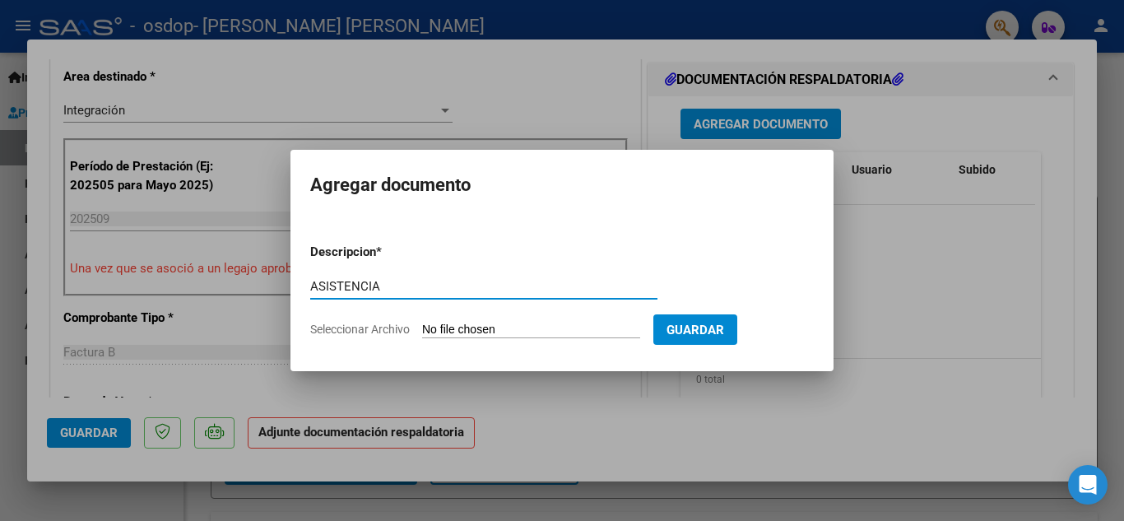
type input "ASISTENCIA"
click at [561, 328] on input "Seleccionar Archivo" at bounding box center [531, 331] width 218 height 16
type input "C:\fakepath\ESC.pdf"
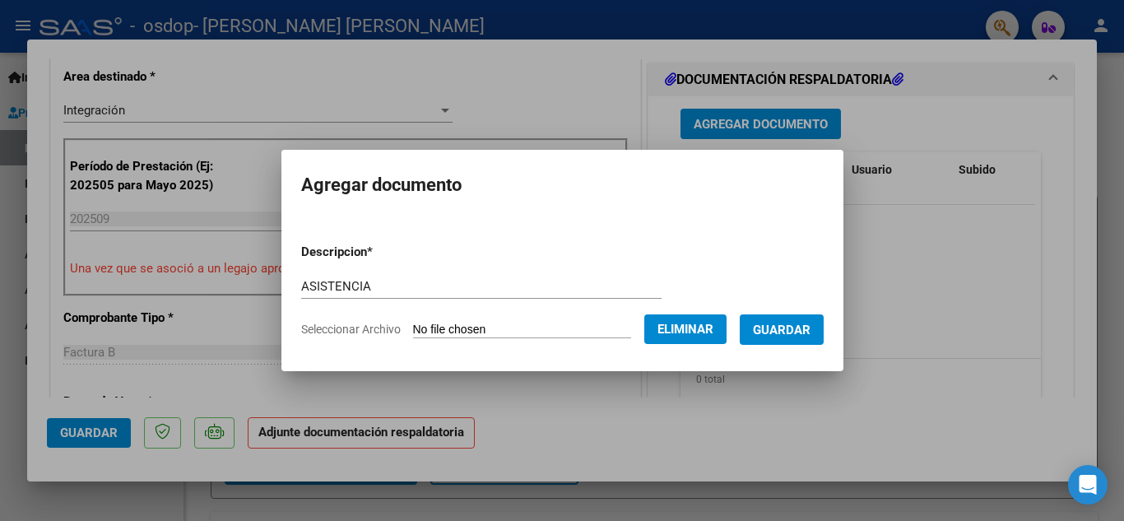
click at [805, 333] on span "Guardar" at bounding box center [782, 330] width 58 height 15
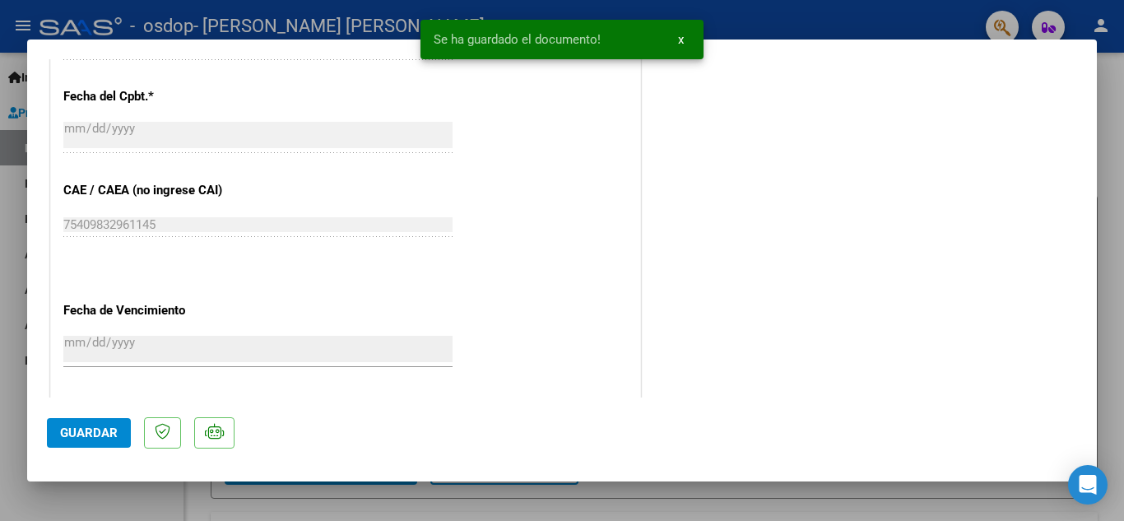
scroll to position [1135, 0]
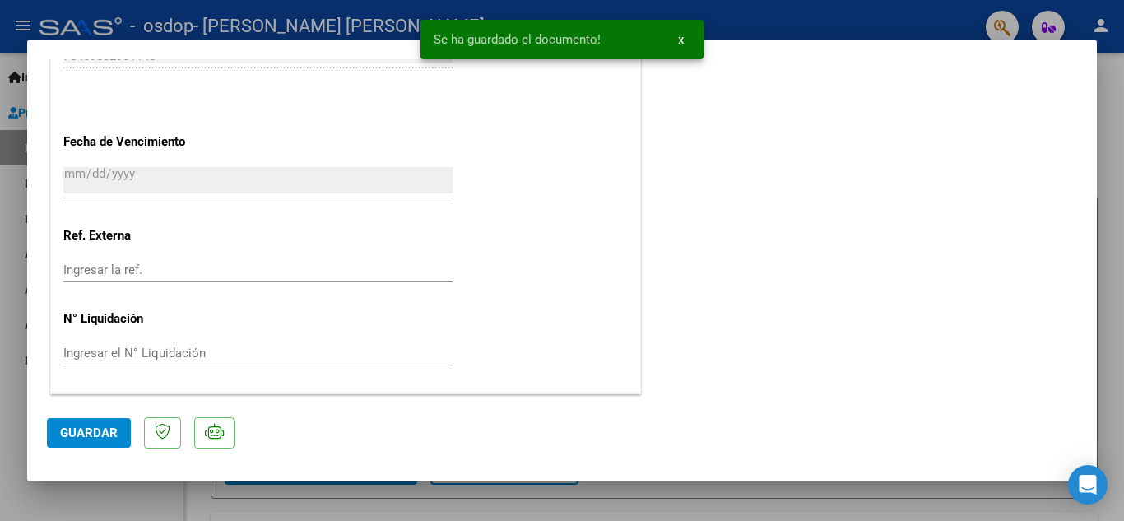
click at [86, 426] on span "Guardar" at bounding box center [89, 433] width 58 height 15
click at [1111, 175] on div at bounding box center [562, 260] width 1124 height 521
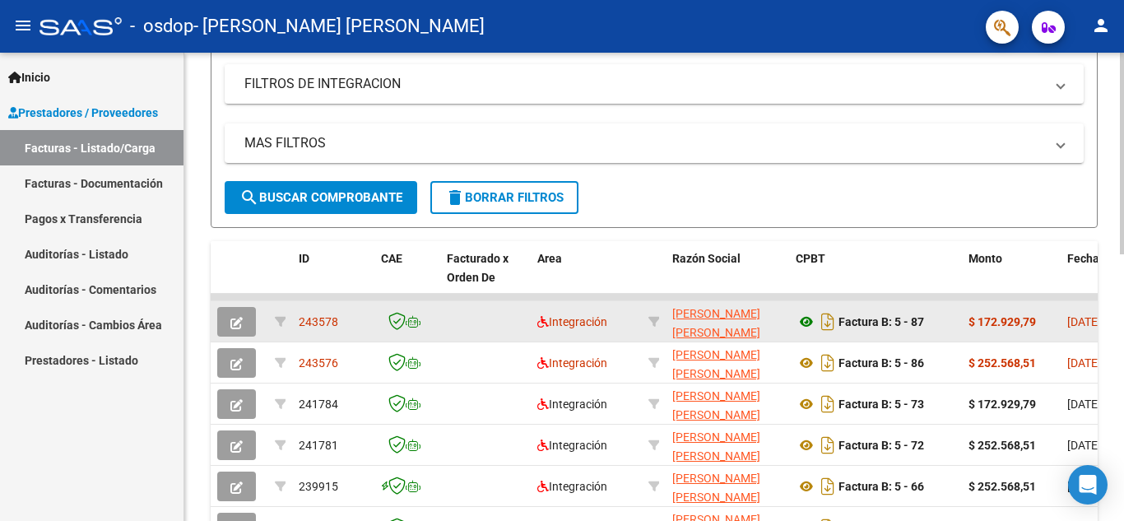
scroll to position [329, 0]
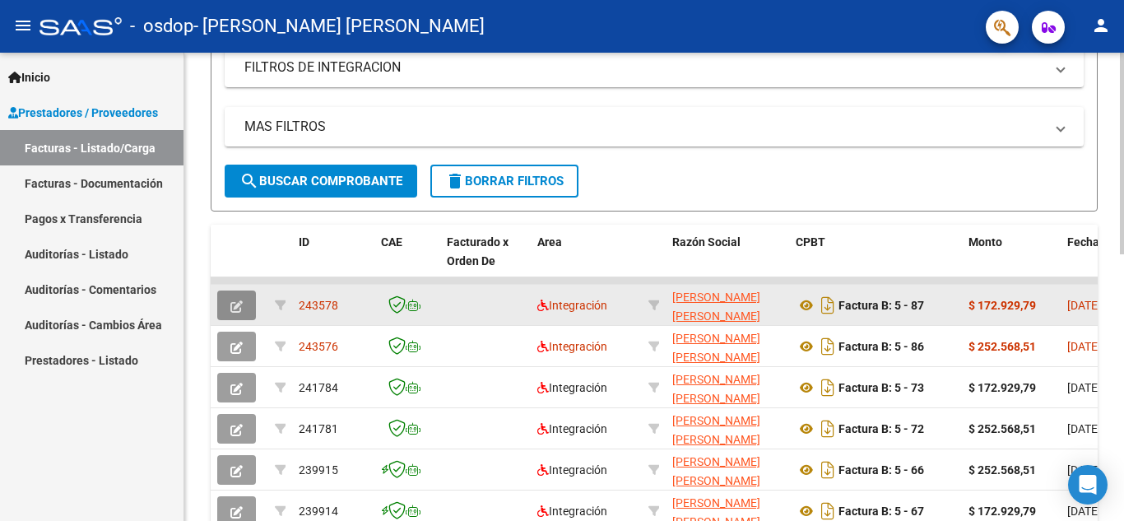
click at [236, 305] on icon "button" at bounding box center [236, 306] width 12 height 12
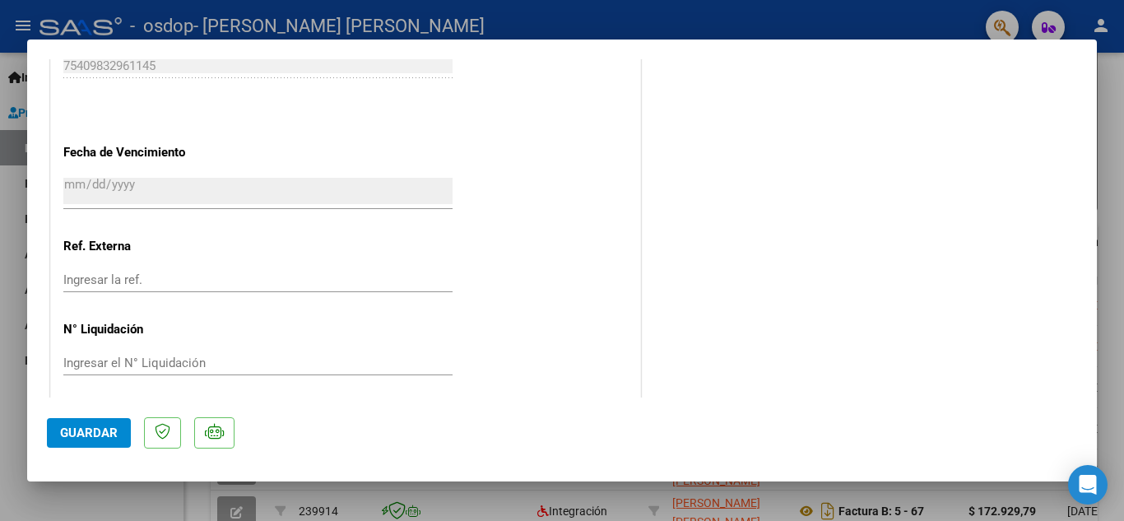
scroll to position [1074, 0]
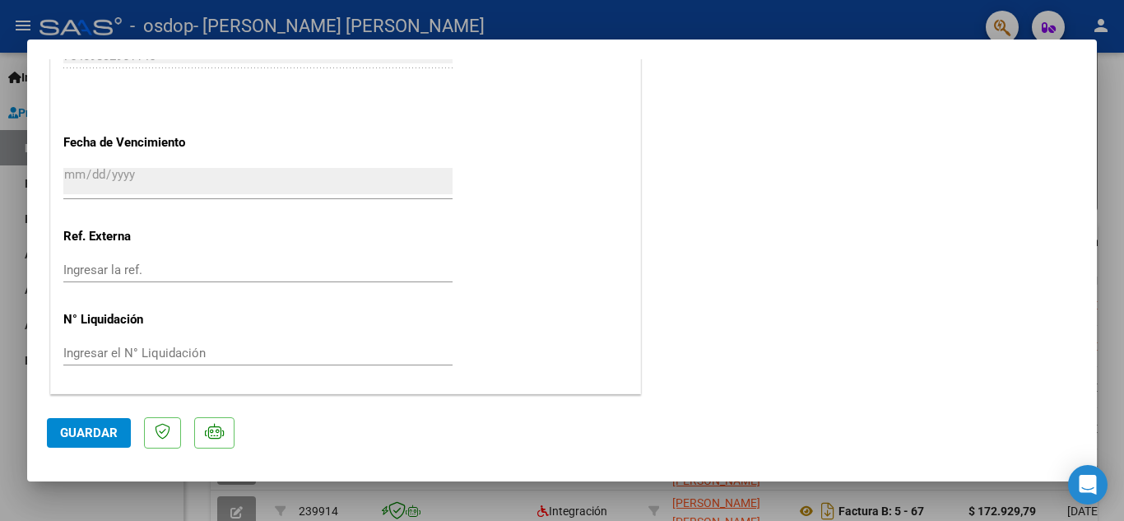
click at [99, 438] on span "Guardar" at bounding box center [89, 433] width 58 height 15
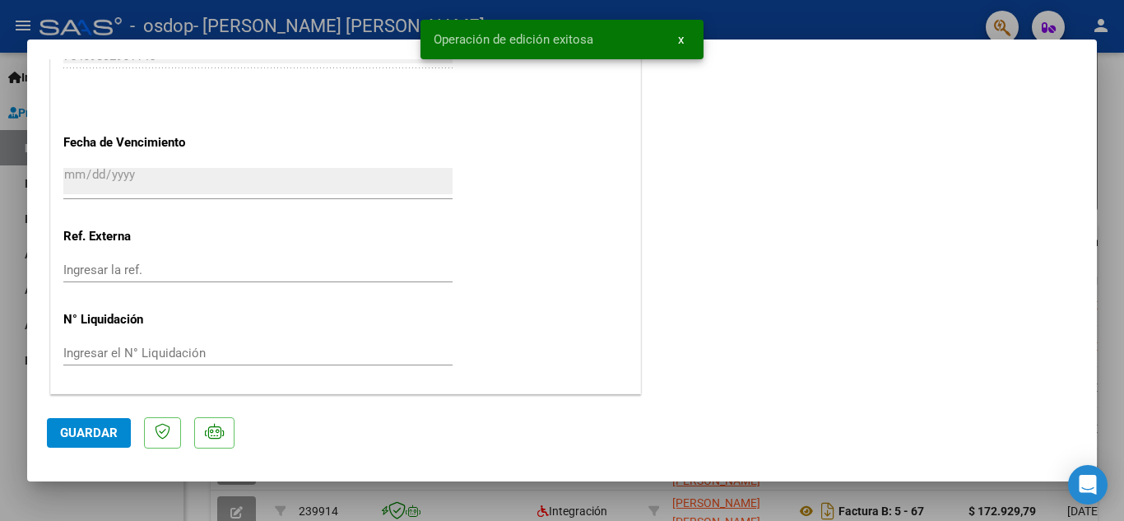
click at [1112, 249] on div at bounding box center [562, 260] width 1124 height 521
type input "$ 0,00"
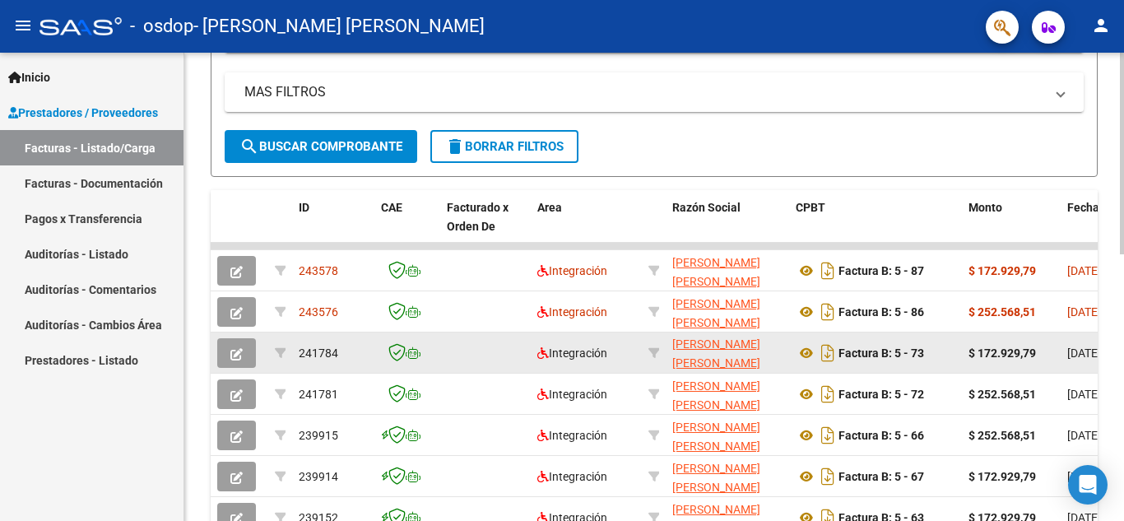
scroll to position [370, 0]
